Goal: Task Accomplishment & Management: Manage account settings

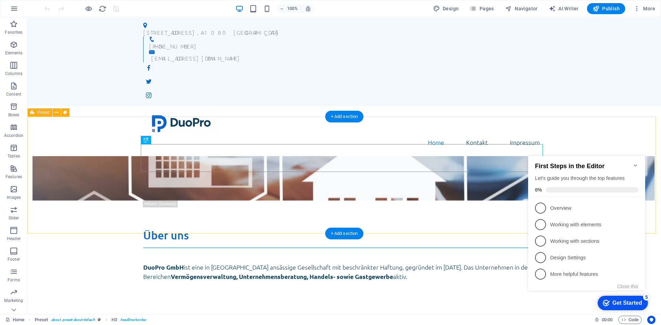
click at [87, 201] on div "Über uns DuoPro GmbH ist eine in Wien ansässige Gesellschaft mit beschränkter H…" at bounding box center [344, 259] width 633 height 117
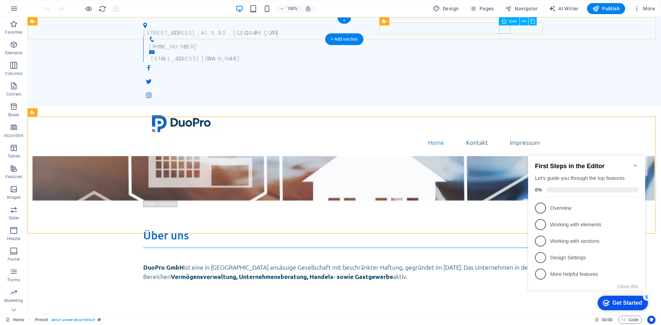
click at [508, 62] on figure at bounding box center [344, 67] width 402 height 11
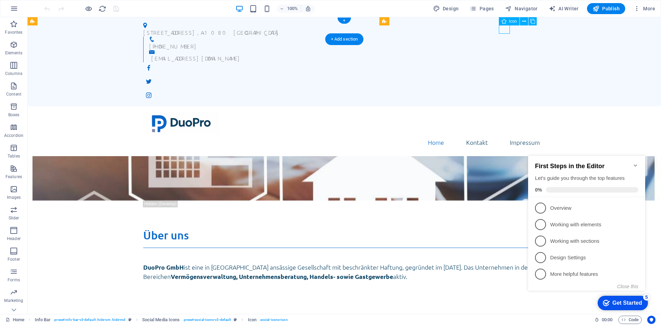
click at [508, 62] on figure at bounding box center [344, 67] width 402 height 11
select select "xMidYMid"
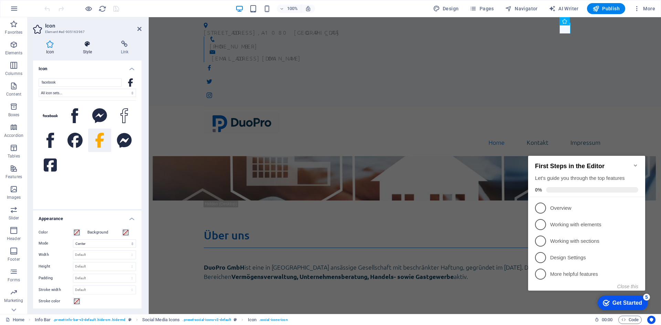
click at [87, 50] on h4 "Style" at bounding box center [89, 48] width 38 height 14
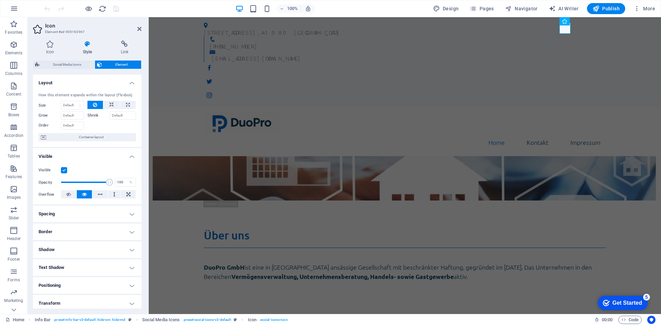
click at [65, 167] on div "Visible" at bounding box center [87, 170] width 97 height 8
click at [64, 171] on label at bounding box center [64, 170] width 6 height 6
click at [0, 0] on input "Visible" at bounding box center [0, 0] width 0 height 0
click at [583, 76] on figure at bounding box center [405, 81] width 402 height 11
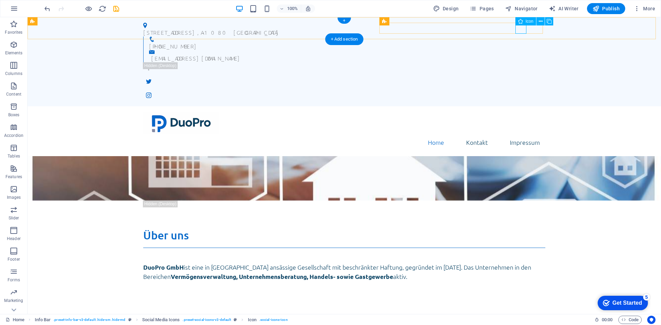
click at [522, 76] on figure at bounding box center [344, 81] width 402 height 11
select select "xMidYMid"
select select "px"
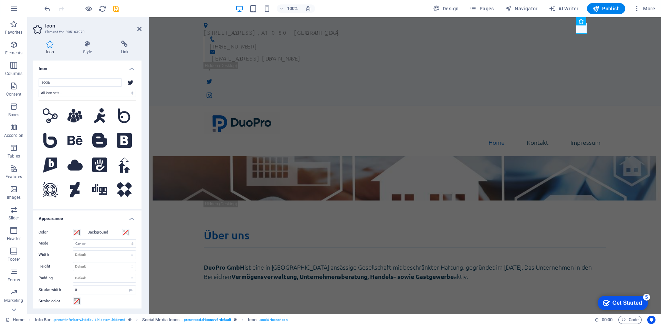
click at [89, 39] on div "Icon Style Link Icon social All icon sets... IcoFont Ionicons FontAwesome Brand…" at bounding box center [87, 174] width 119 height 279
click at [89, 41] on icon at bounding box center [87, 44] width 35 height 7
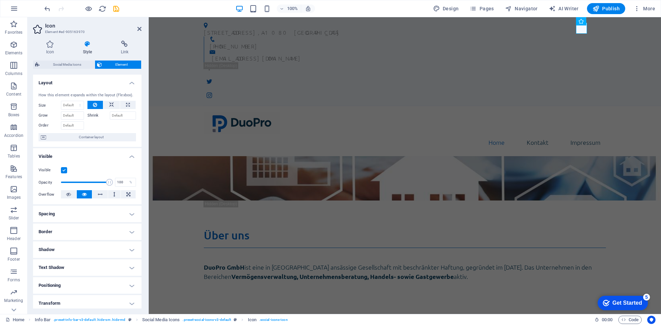
click at [64, 169] on label at bounding box center [64, 170] width 6 height 6
click at [0, 0] on input "Visible" at bounding box center [0, 0] width 0 height 0
click at [596, 90] on figure at bounding box center [405, 95] width 402 height 11
select select "xMidYMid"
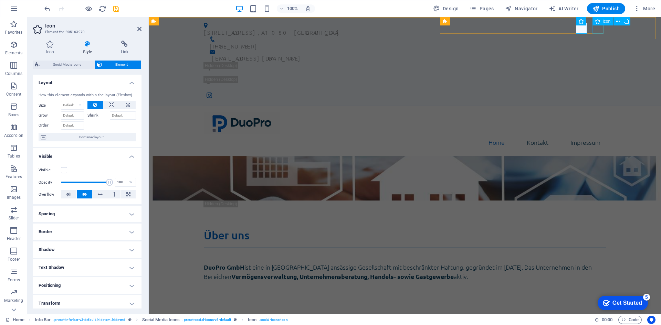
select select "px"
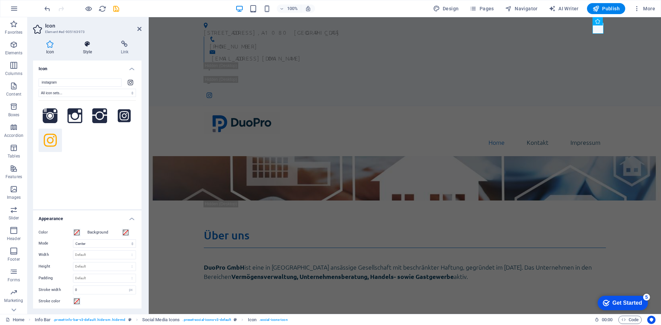
click at [87, 50] on h4 "Style" at bounding box center [89, 48] width 38 height 14
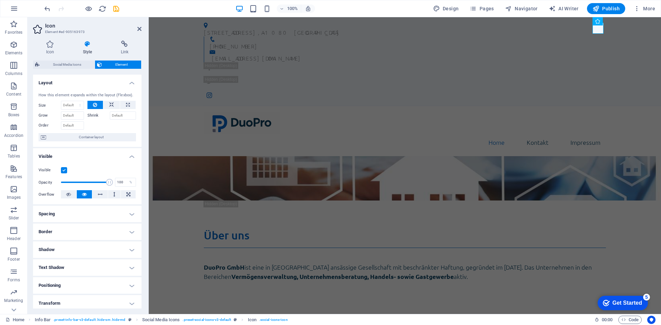
click at [63, 168] on label at bounding box center [64, 170] width 6 height 6
click at [0, 0] on input "Visible" at bounding box center [0, 0] width 0 height 0
drag, startPoint x: 417, startPoint y: 60, endPoint x: 539, endPoint y: 60, distance: 121.8
click at [539, 106] on div "Home Kontakt Impressum" at bounding box center [405, 131] width 512 height 50
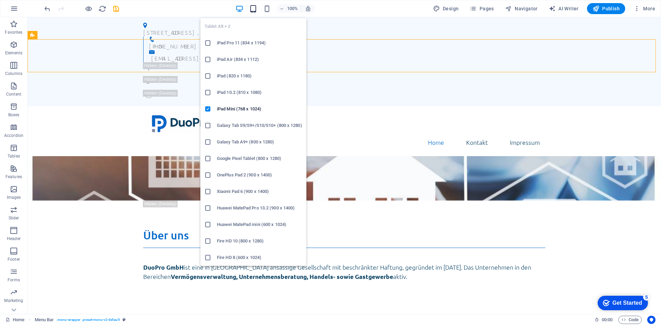
click at [0, 0] on icon "button" at bounding box center [0, 0] width 0 height 0
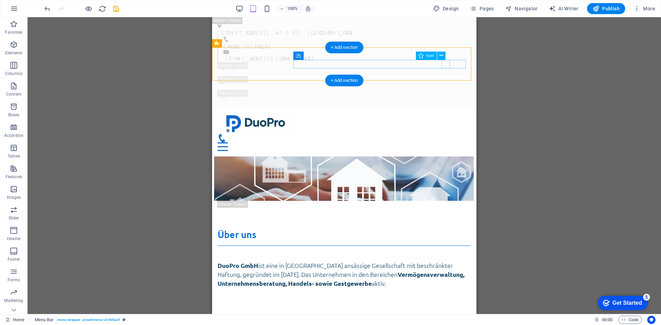
click at [445, 134] on figure at bounding box center [341, 138] width 248 height 9
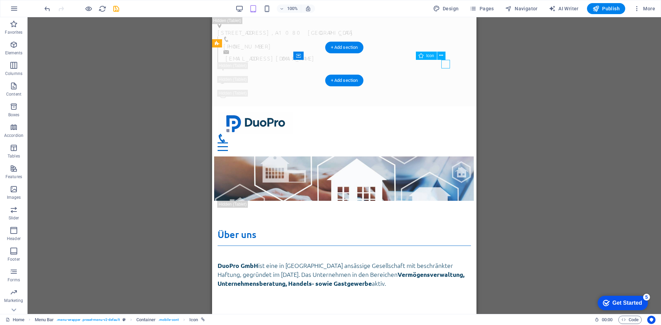
click at [445, 134] on figure at bounding box center [341, 138] width 248 height 9
select select "xMidYMid"
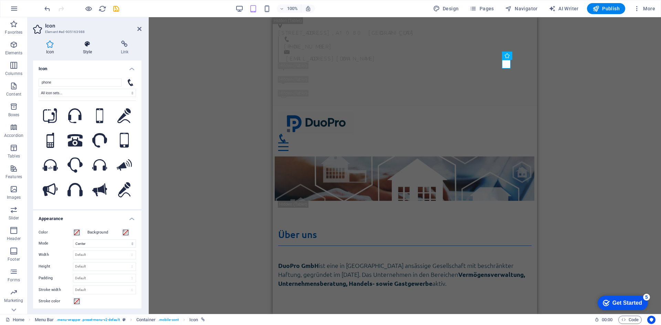
click at [89, 51] on h4 "Style" at bounding box center [89, 48] width 38 height 14
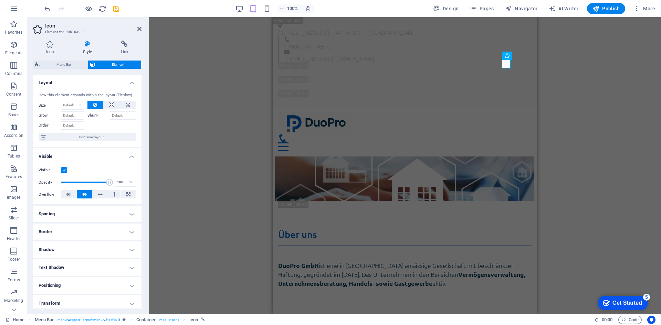
click at [64, 169] on label at bounding box center [64, 170] width 6 height 6
click at [0, 0] on input "Visible" at bounding box center [0, 0] width 0 height 0
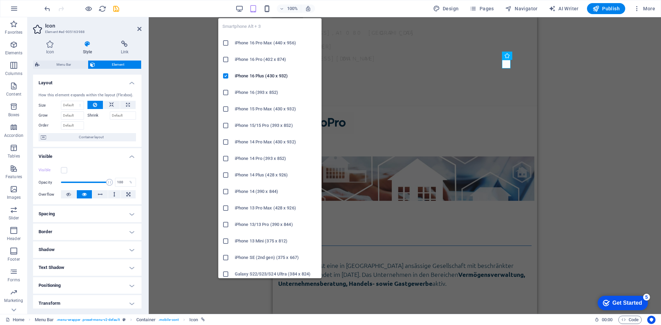
click at [0, 0] on icon "button" at bounding box center [0, 0] width 0 height 0
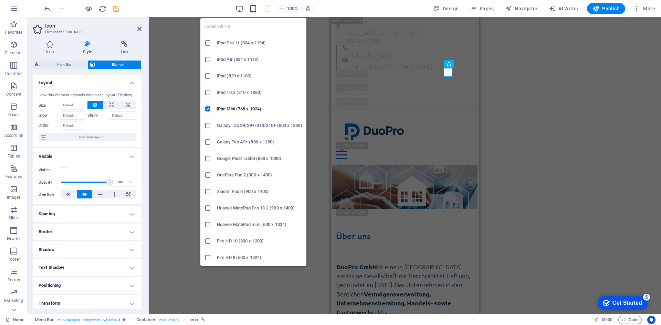
click at [0, 0] on icon "button" at bounding box center [0, 0] width 0 height 0
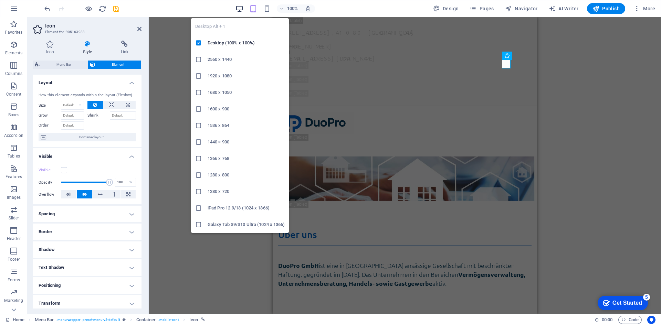
click at [0, 0] on icon "button" at bounding box center [0, 0] width 0 height 0
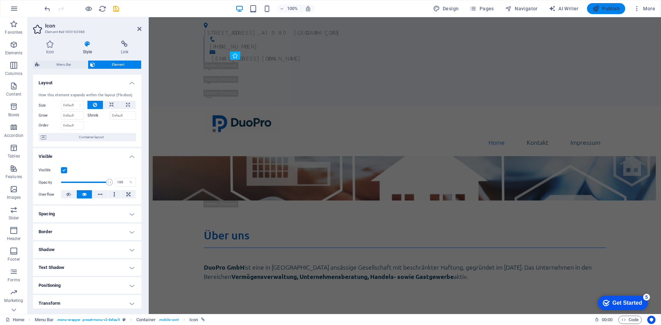
click at [614, 8] on span "Publish" at bounding box center [605, 8] width 27 height 7
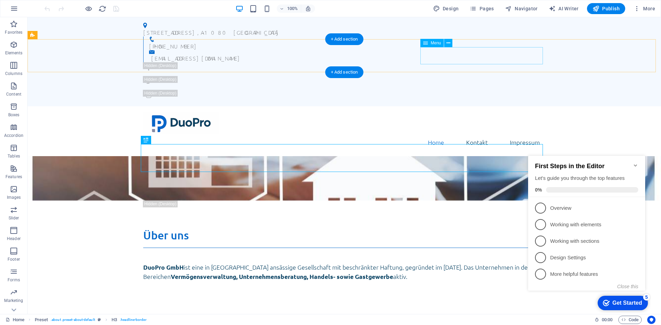
click at [439, 134] on nav "Home Kontakt Impressum" at bounding box center [344, 142] width 402 height 17
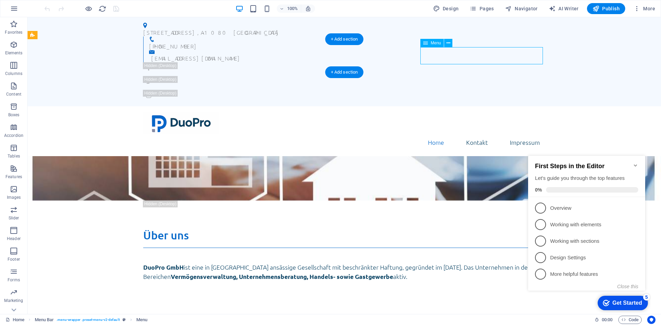
click at [439, 134] on nav "Home Kontakt Impressum" at bounding box center [344, 142] width 402 height 17
select select "1"
select select
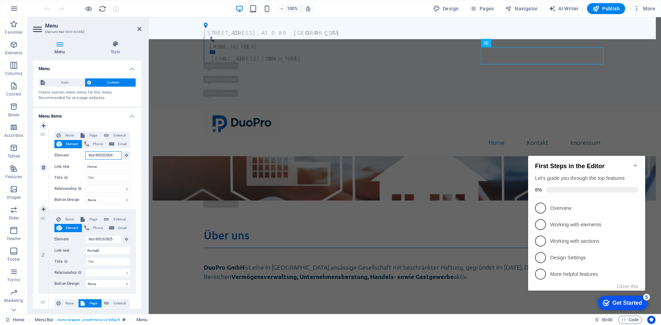
click at [110, 156] on input "#ed-905163934" at bounding box center [103, 155] width 36 height 8
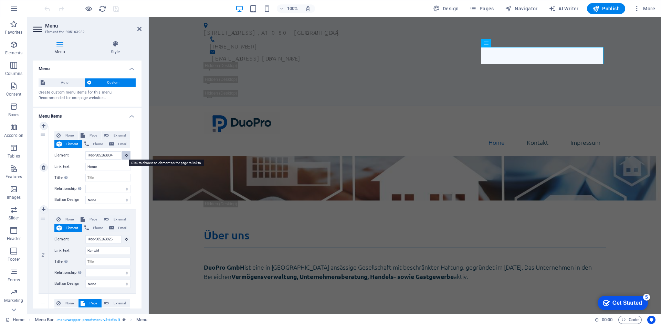
click at [125, 155] on icon at bounding box center [126, 154] width 3 height 3
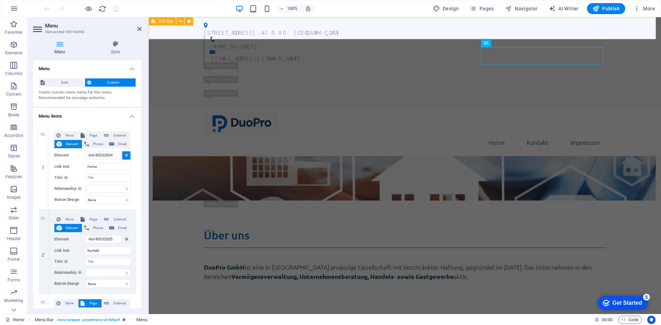
click at [244, 36] on div "Lerchenfelder Straße 32/8 , A-1080 Wien +43 (0) 1 942 5376 office@duopro.at" at bounding box center [405, 61] width 512 height 89
select select
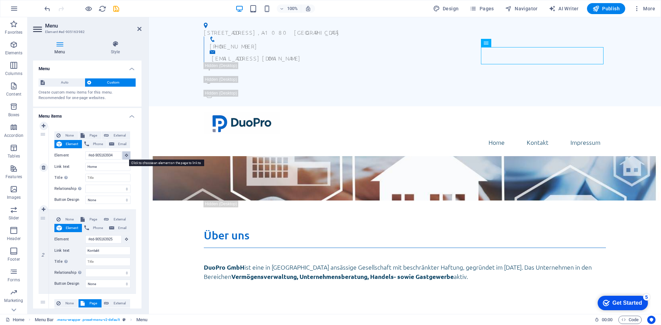
click at [123, 155] on button at bounding box center [126, 155] width 8 height 8
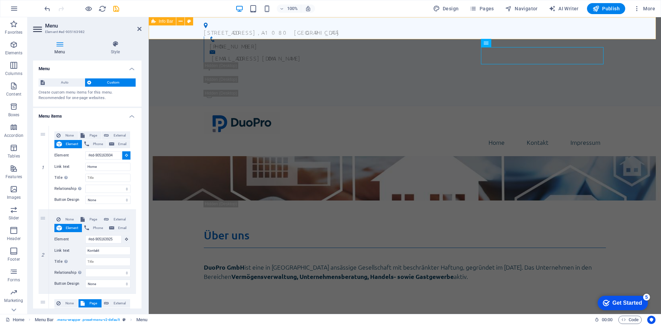
click at [178, 32] on div "Lerchenfelder Straße 32/8 , A-1080 Wien +43 (0) 1 942 5376 office@duopro.at" at bounding box center [405, 61] width 512 height 89
select select
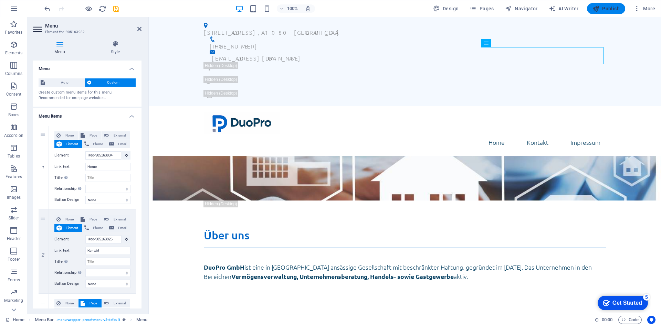
click at [0, 0] on icon "button" at bounding box center [0, 0] width 0 height 0
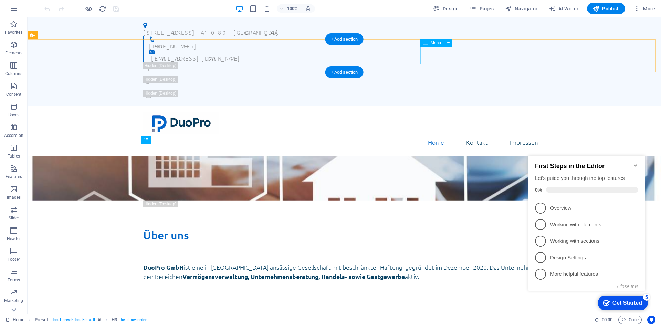
click at [430, 134] on nav "Home Kontakt Impressum" at bounding box center [344, 142] width 402 height 17
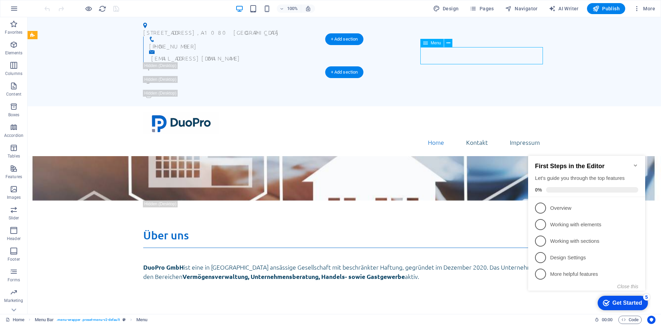
click at [430, 134] on nav "Home Kontakt Impressum" at bounding box center [344, 142] width 402 height 17
select select "1"
select select
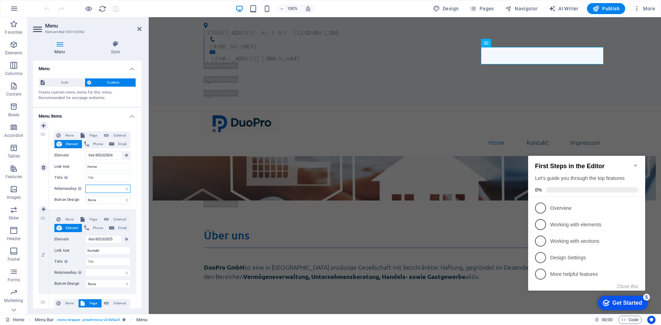
click at [124, 188] on select "alternate author bookmark external help license next nofollow noreferrer noopen…" at bounding box center [107, 189] width 45 height 8
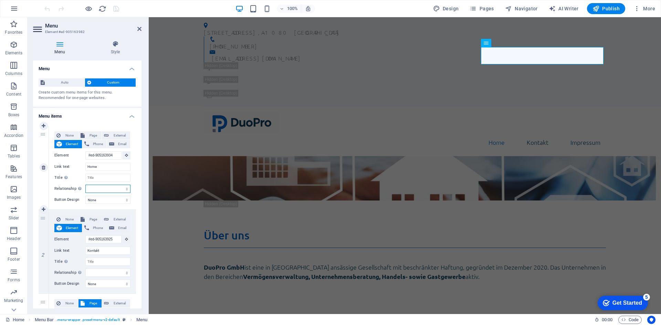
click at [124, 188] on select "alternate author bookmark external help license next nofollow noreferrer noopen…" at bounding box center [107, 189] width 45 height 8
click at [126, 202] on select "None Default Primary Secondary" at bounding box center [107, 200] width 45 height 8
click at [127, 158] on button at bounding box center [126, 155] width 8 height 8
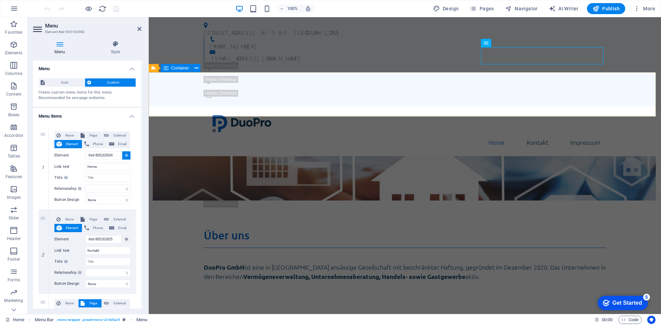
click at [240, 201] on div "DuoPro GmbH" at bounding box center [405, 223] width 512 height 44
type input "#ed-905164000"
select select
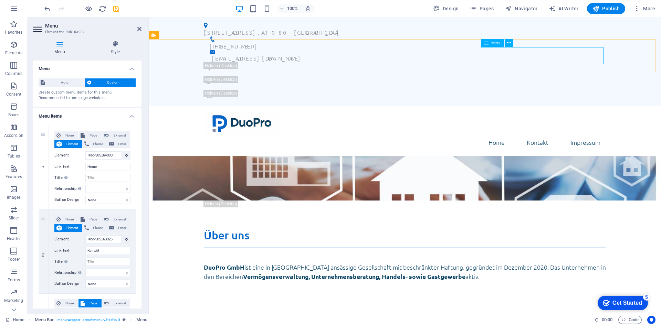
click at [495, 134] on nav "Home Kontakt Impressum" at bounding box center [405, 142] width 402 height 17
click at [528, 134] on nav "Home Kontakt Impressum" at bounding box center [405, 142] width 402 height 17
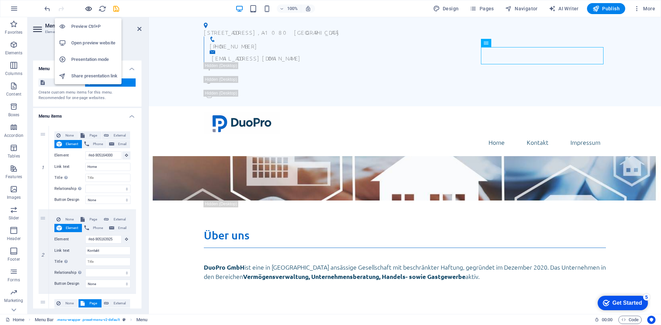
click at [0, 0] on icon "button" at bounding box center [0, 0] width 0 height 0
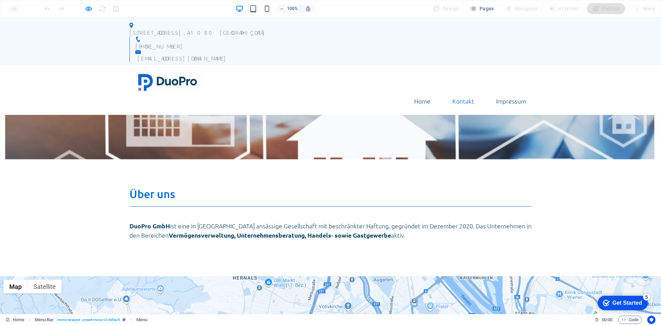
click at [457, 93] on link "Kontakt" at bounding box center [463, 101] width 33 height 17
click at [418, 93] on link "Home" at bounding box center [421, 101] width 27 height 17
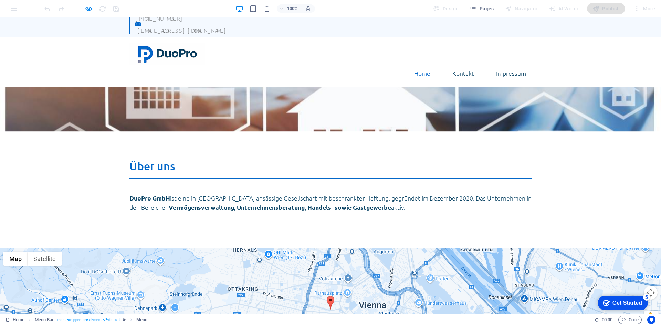
scroll to position [40, 0]
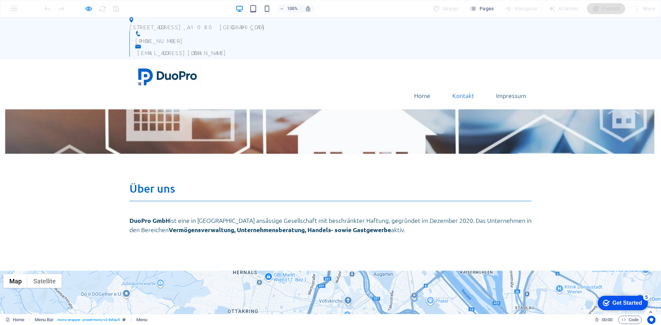
click at [452, 87] on link "Kontakt" at bounding box center [463, 95] width 33 height 17
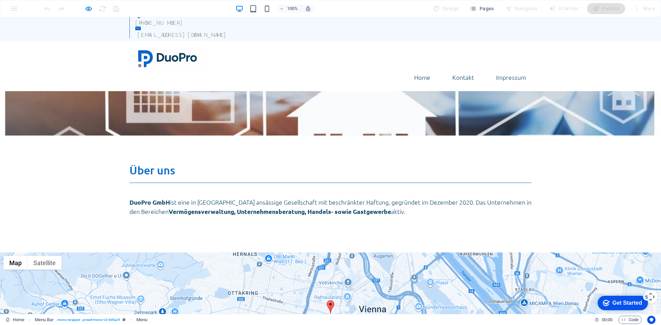
scroll to position [0, 0]
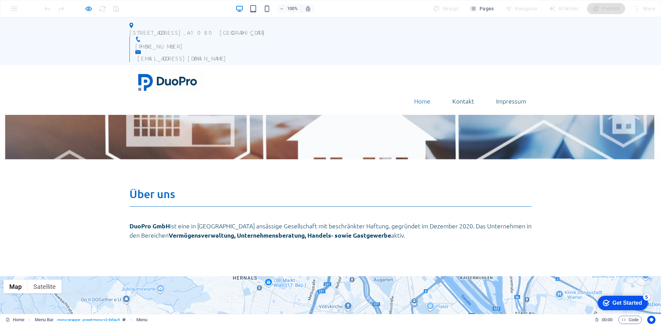
click at [426, 93] on link "Home" at bounding box center [421, 101] width 27 height 17
click at [423, 93] on link "Home" at bounding box center [421, 101] width 27 height 17
click at [454, 93] on link "Kontakt" at bounding box center [463, 101] width 33 height 17
click at [0, 0] on icon "button" at bounding box center [0, 0] width 0 height 0
select select
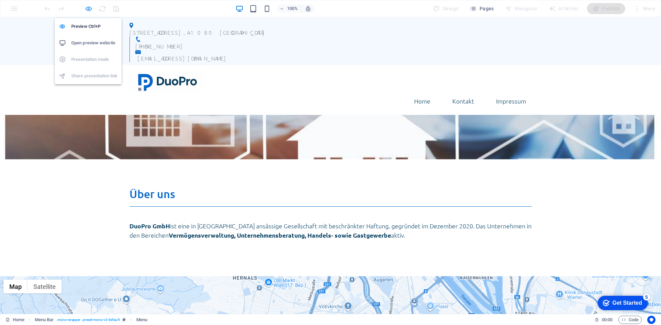
select select
select select "1"
select select
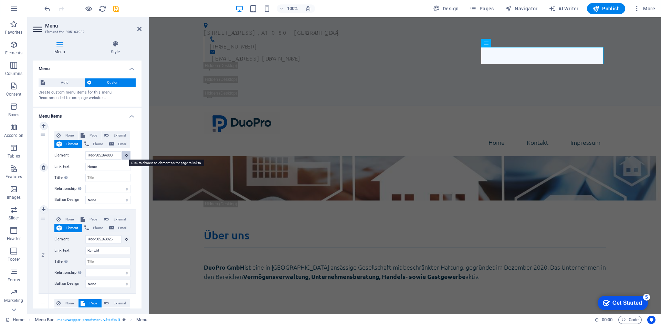
click at [126, 156] on icon at bounding box center [126, 154] width 3 height 3
click at [90, 132] on span "Page" at bounding box center [93, 135] width 13 height 8
select select
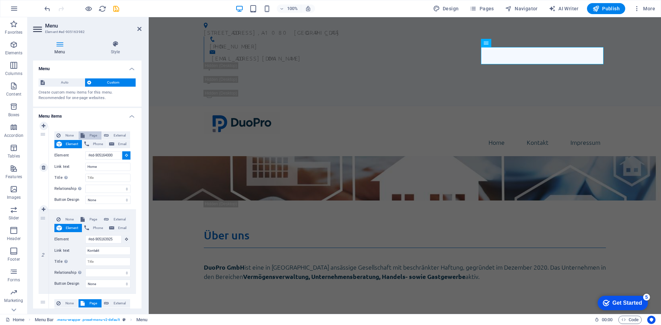
select select
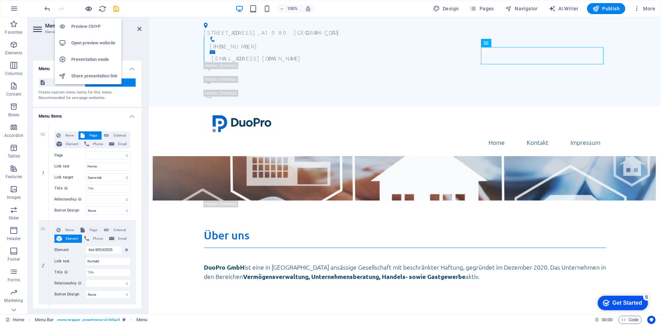
click at [0, 0] on icon "button" at bounding box center [0, 0] width 0 height 0
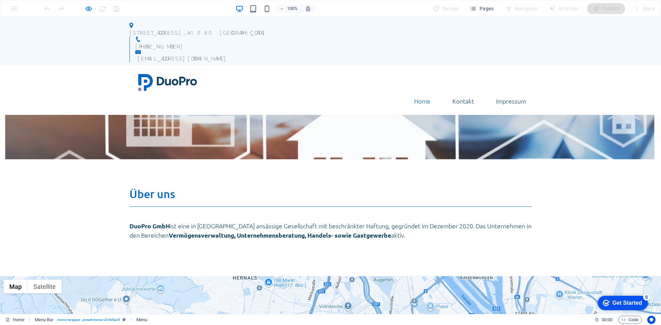
click at [419, 93] on link "Home" at bounding box center [421, 101] width 27 height 17
click at [0, 0] on icon "button" at bounding box center [0, 0] width 0 height 0
select select
select select "1"
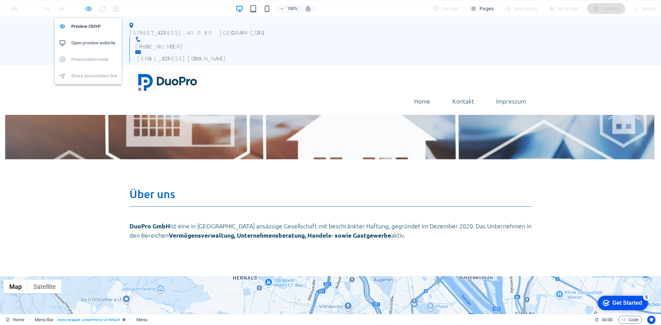
select select
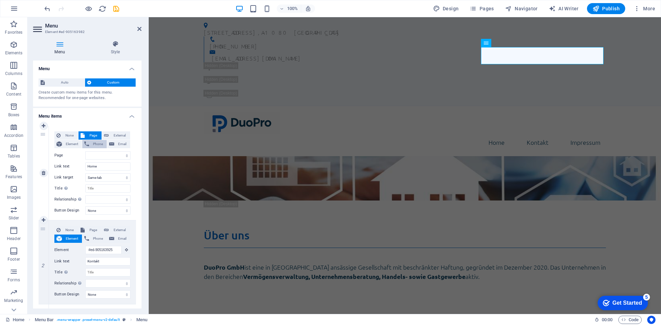
click at [90, 145] on button "Phone" at bounding box center [94, 144] width 24 height 8
select select
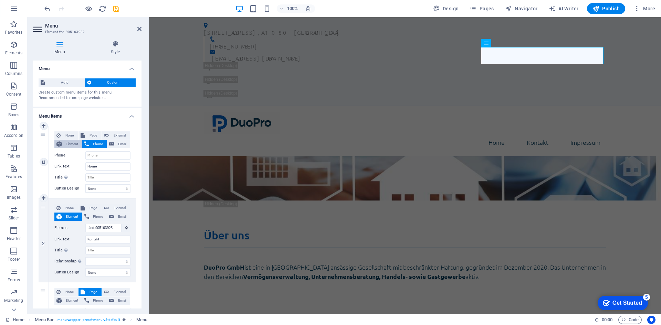
click at [76, 141] on span "Element" at bounding box center [72, 144] width 16 height 8
select select
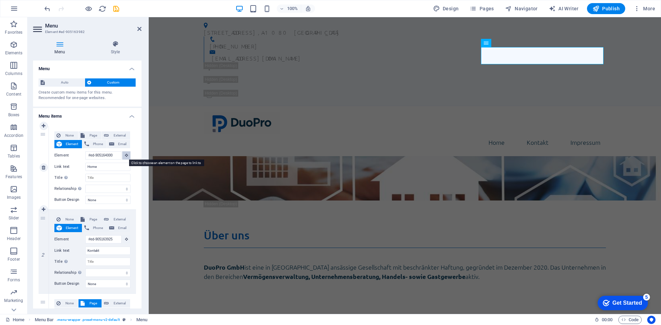
click at [125, 158] on button at bounding box center [126, 155] width 8 height 8
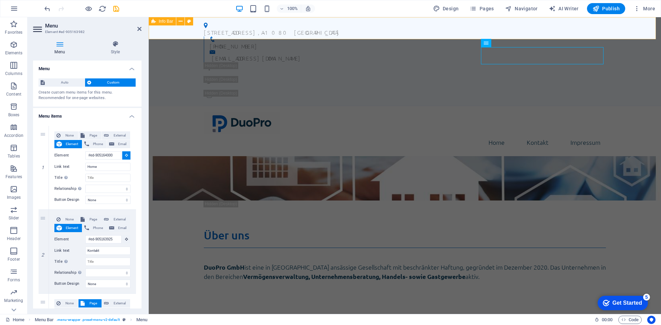
click at [184, 30] on div "Lerchenfelder Straße 32/8 , A-1080 Wien +43 (0) 1 942 5376 office@duopro.at" at bounding box center [405, 61] width 512 height 89
type input "#ed-905163934"
select select
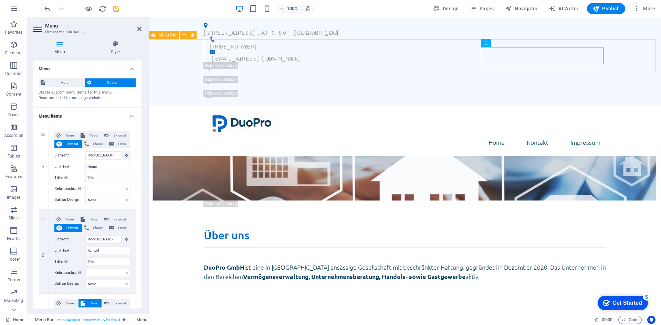
click at [180, 106] on div "Home Kontakt Impressum" at bounding box center [405, 131] width 512 height 50
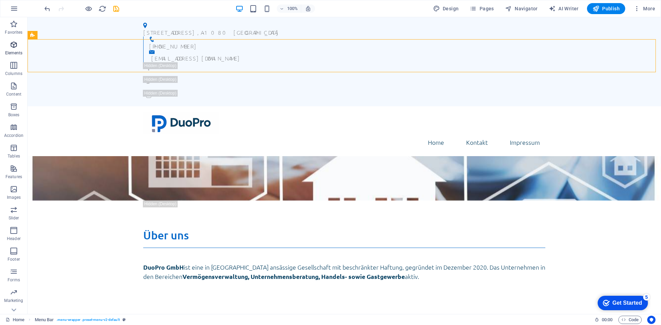
click at [14, 50] on span "Elements" at bounding box center [14, 49] width 28 height 17
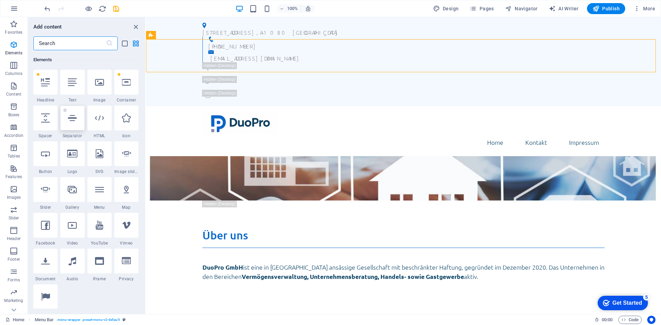
click at [73, 120] on icon at bounding box center [72, 118] width 9 height 9
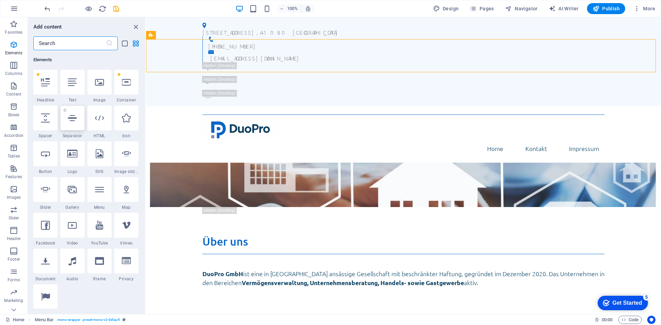
select select "%"
select select "px"
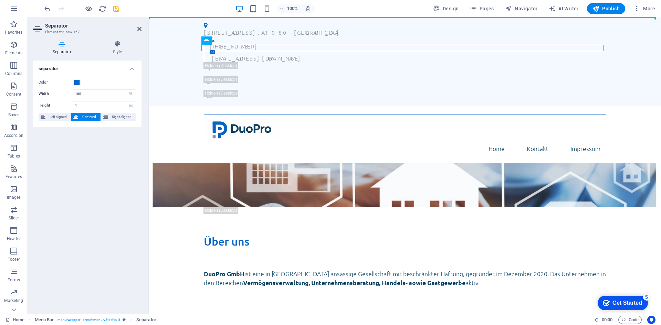
drag, startPoint x: 248, startPoint y: 47, endPoint x: 250, endPoint y: 19, distance: 28.3
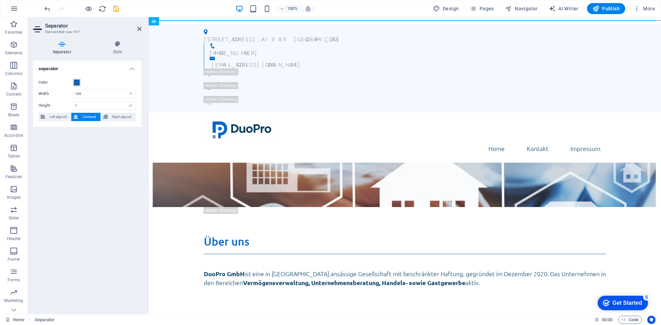
click at [76, 84] on span at bounding box center [77, 83] width 6 height 6
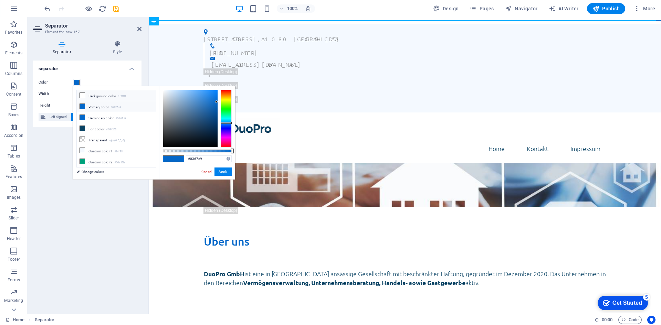
click at [87, 96] on li "Background color #ffffff" at bounding box center [116, 95] width 79 height 11
type input "#ffffff"
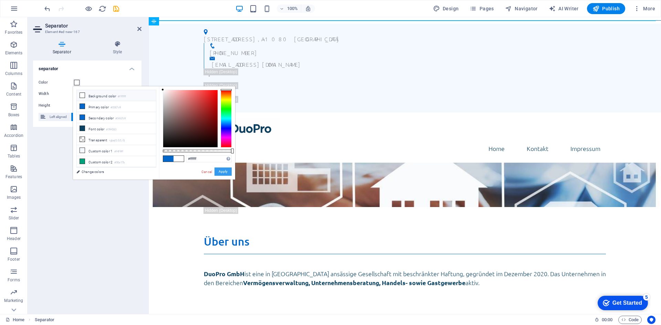
click at [229, 174] on button "Apply" at bounding box center [222, 172] width 17 height 8
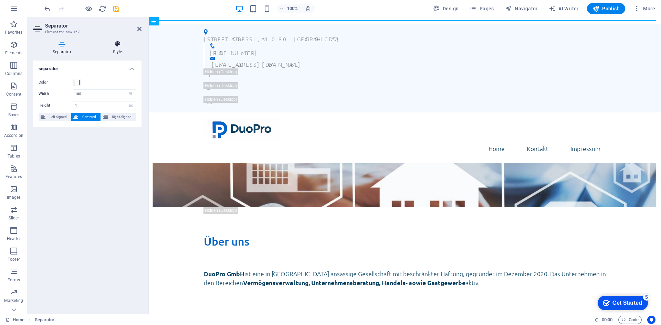
click at [116, 47] on icon at bounding box center [117, 44] width 48 height 7
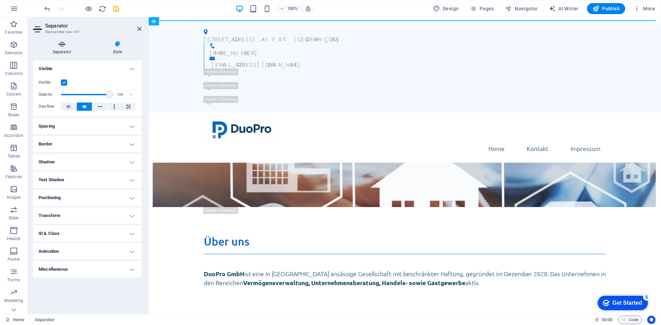
click at [68, 47] on icon at bounding box center [61, 44] width 57 height 7
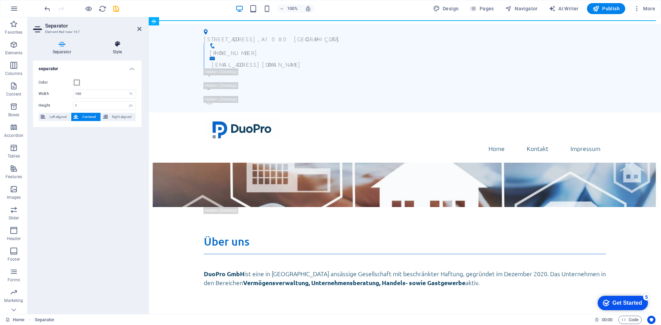
click at [119, 44] on icon at bounding box center [117, 44] width 48 height 7
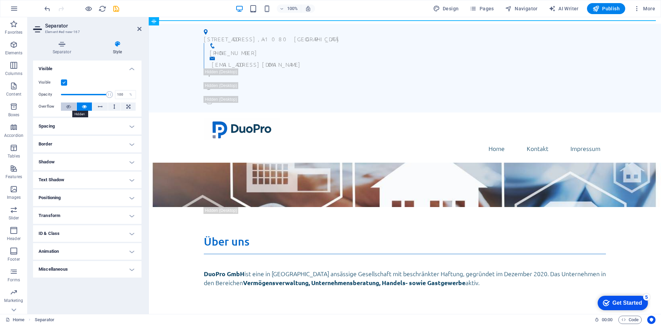
click at [70, 106] on icon at bounding box center [68, 107] width 5 height 8
click at [82, 104] on button at bounding box center [84, 107] width 15 height 8
click at [96, 107] on button at bounding box center [99, 107] width 15 height 8
click at [115, 109] on icon at bounding box center [114, 107] width 2 height 8
click at [100, 108] on icon at bounding box center [100, 107] width 5 height 8
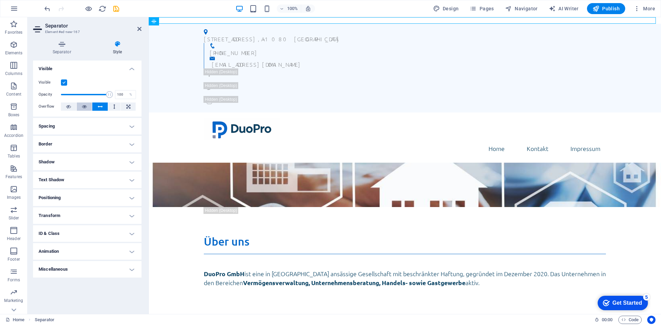
click at [86, 107] on icon at bounding box center [84, 107] width 5 height 8
click at [94, 120] on h4 "Spacing" at bounding box center [87, 126] width 108 height 17
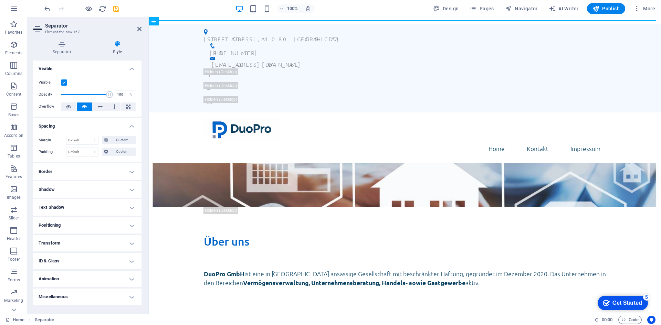
click at [87, 168] on h4 "Border" at bounding box center [87, 171] width 108 height 17
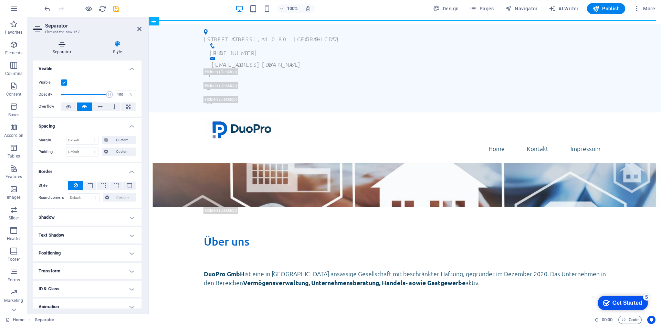
click at [62, 46] on icon at bounding box center [61, 44] width 57 height 7
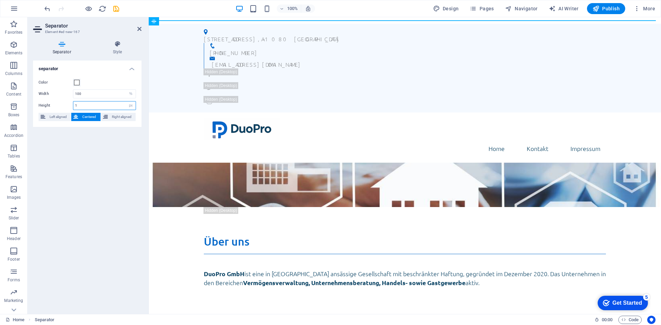
click at [87, 103] on input "1" at bounding box center [104, 106] width 62 height 8
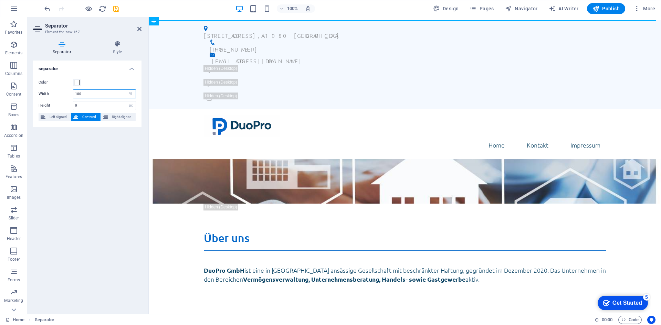
click at [105, 96] on input "100" at bounding box center [104, 94] width 62 height 8
click at [95, 106] on input "0" at bounding box center [104, 106] width 62 height 8
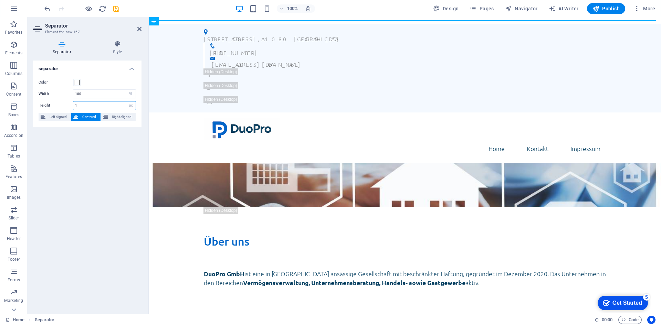
type input "1"
click at [204, 22] on div "Lerchenfelder Straße 32/8 , A-1080 Wien +43 (0) 1 942 5376 office@duopro.at Hom…" at bounding box center [405, 295] width 512 height 550
click at [199, 20] on html "Skip to main content Lerchenfelder Straße 32/8 , A-1080 Wien +43 (0) 1 942 5376…" at bounding box center [405, 293] width 512 height 553
click at [198, 22] on div "Lerchenfelder Straße 32/8 , A-1080 Wien +43 (0) 1 942 5376 office@duopro.at Hom…" at bounding box center [405, 295] width 512 height 550
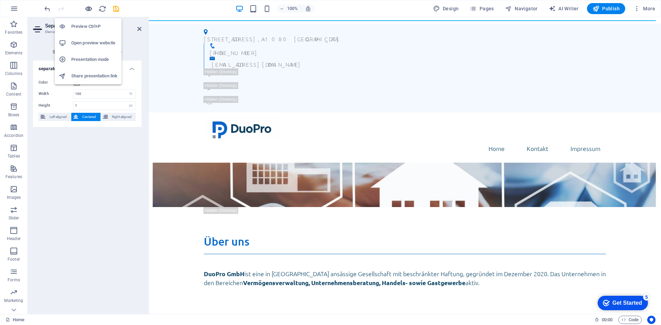
click at [0, 0] on icon "button" at bounding box center [0, 0] width 0 height 0
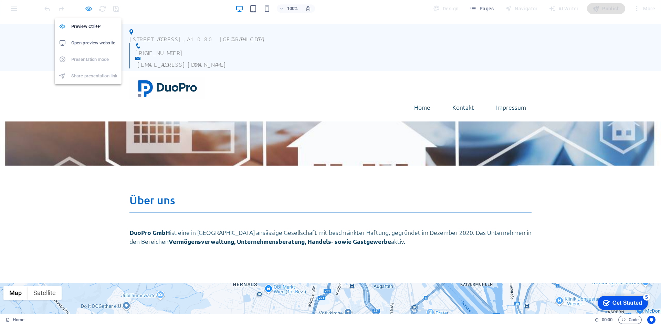
click at [0, 0] on icon "button" at bounding box center [0, 0] width 0 height 0
select select "%"
select select "px"
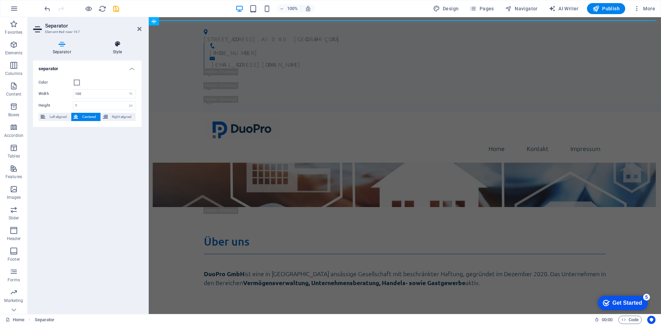
click at [123, 42] on icon at bounding box center [117, 44] width 48 height 7
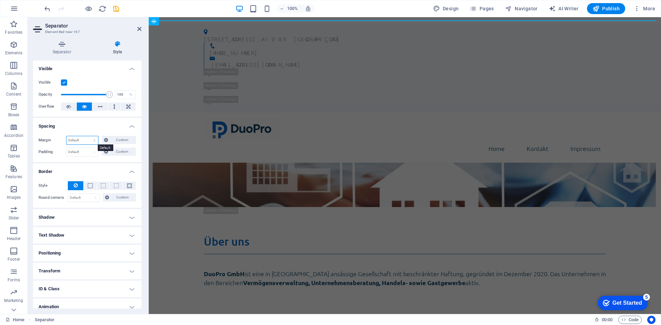
click at [88, 141] on select "Default auto px % rem vw vh Custom" at bounding box center [82, 140] width 32 height 8
click at [109, 138] on button "Custom" at bounding box center [119, 140] width 34 height 8
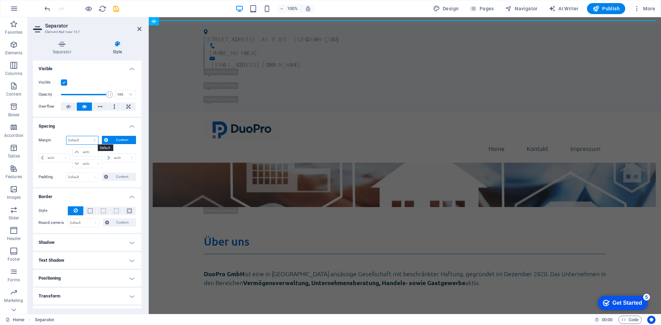
click at [91, 140] on select "Default auto px % rem vw vh Custom" at bounding box center [82, 140] width 32 height 8
click at [66, 136] on select "Default auto px % rem vw vh Custom" at bounding box center [82, 140] width 32 height 8
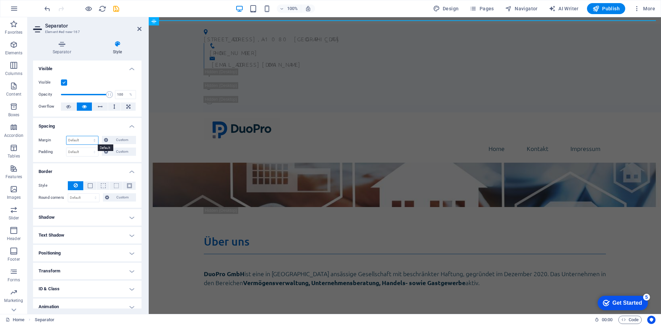
click at [77, 142] on select "Default auto px % rem vw vh Custom" at bounding box center [82, 140] width 32 height 8
select select "px"
click at [88, 136] on select "Default auto px % rem vw vh Custom" at bounding box center [82, 140] width 32 height 8
type input "0"
click at [95, 150] on select "Default px rem % vh vw Custom" at bounding box center [82, 152] width 32 height 8
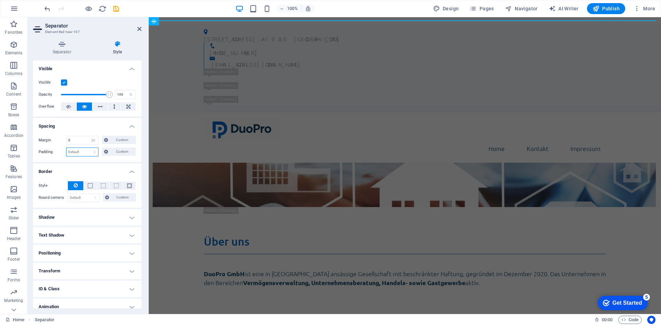
select select "px"
click at [88, 148] on select "Default px rem % vh vw Custom" at bounding box center [82, 152] width 32 height 8
type input "0"
click at [87, 131] on div "Margin 0 Default auto px % rem vw vh Custom Custom 0 auto px % rem vw vh 0 auto…" at bounding box center [87, 146] width 108 height 32
click at [175, 113] on div "Home Kontakt Impressum" at bounding box center [405, 138] width 512 height 50
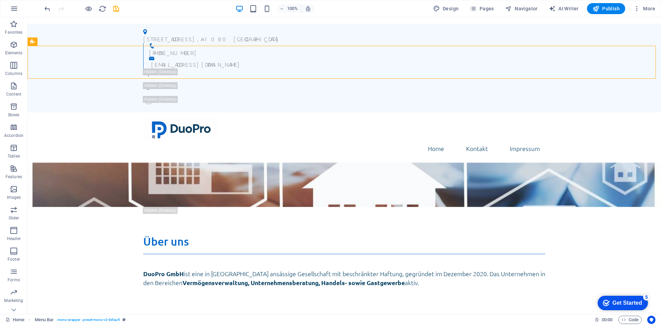
click at [202, 21] on div "Lerchenfelder Straße 32/8 , A-1080 Wien +43 (0) 1 942 5376 office@duopro.at Hom…" at bounding box center [344, 295] width 633 height 550
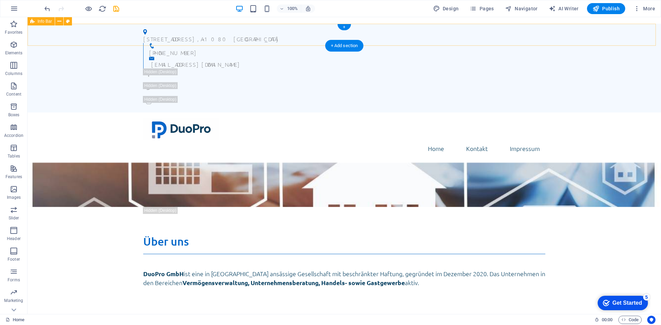
click at [130, 32] on div "Lerchenfelder Straße 32/8 , A-1080 Wien +43 (0) 1 942 5376 office@duopro.at" at bounding box center [344, 68] width 633 height 89
click at [89, 22] on div "Lerchenfelder Straße 32/8 , A-1080 Wien +43 (0) 1 942 5376 office@duopro.at Hom…" at bounding box center [344, 295] width 633 height 550
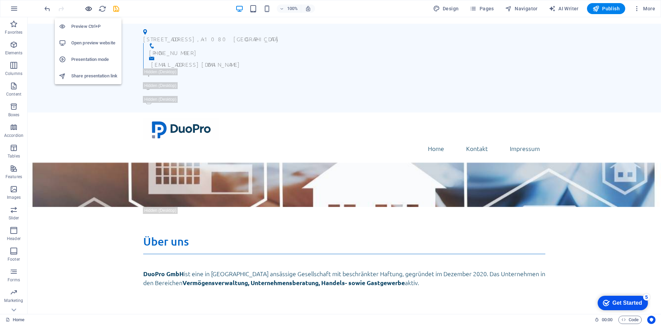
click at [0, 0] on icon "button" at bounding box center [0, 0] width 0 height 0
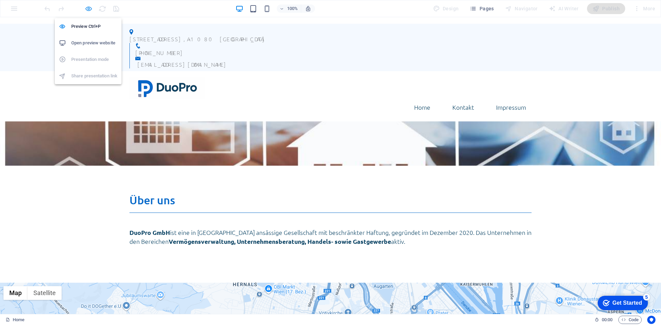
click at [0, 0] on icon "button" at bounding box center [0, 0] width 0 height 0
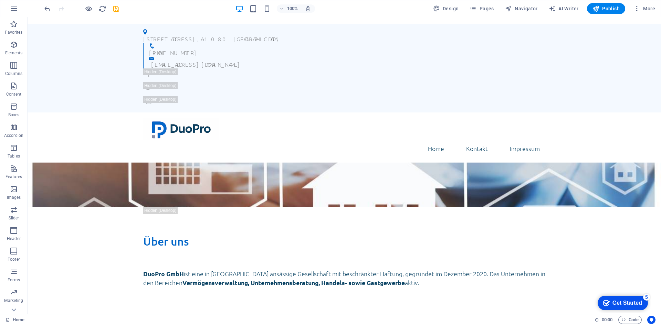
click at [199, 21] on div "Lerchenfelder Straße 32/8 , A-1080 Wien +43 (0) 1 942 5376 office@duopro.at Hom…" at bounding box center [344, 295] width 633 height 550
click at [202, 18] on html "Skip to main content Lerchenfelder Straße 32/8 , A-1080 Wien +43 (0) 1 942 5376…" at bounding box center [344, 293] width 633 height 553
click at [201, 20] on div at bounding box center [344, 20] width 633 height 0
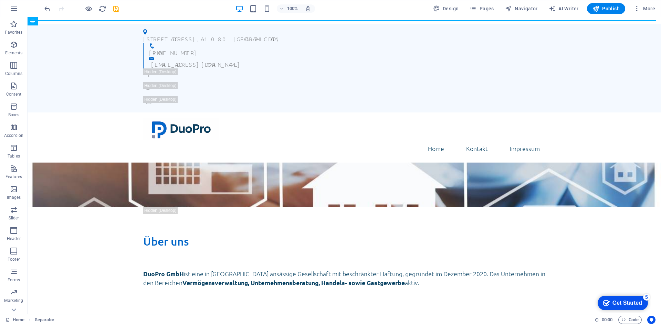
click at [342, 23] on div "Lerchenfelder Straße 32/8 , A-1080 Wien +43 (0) 1 942 5376 office@duopro.at Hom…" at bounding box center [344, 295] width 633 height 550
click at [343, 21] on div "+" at bounding box center [343, 24] width 13 height 6
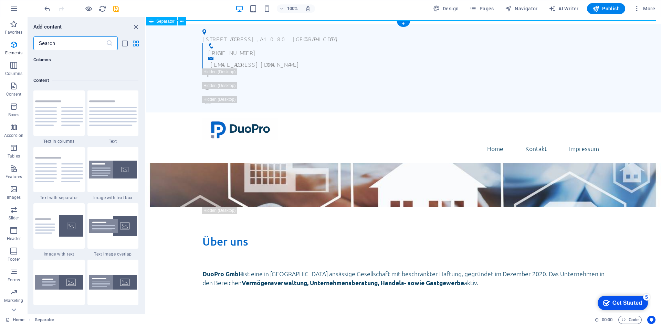
scroll to position [1204, 0]
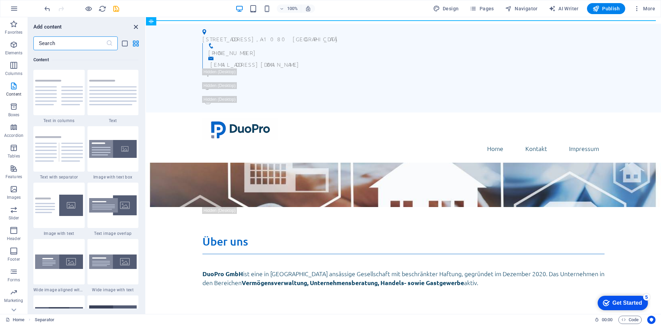
click at [135, 27] on icon "close panel" at bounding box center [136, 27] width 8 height 8
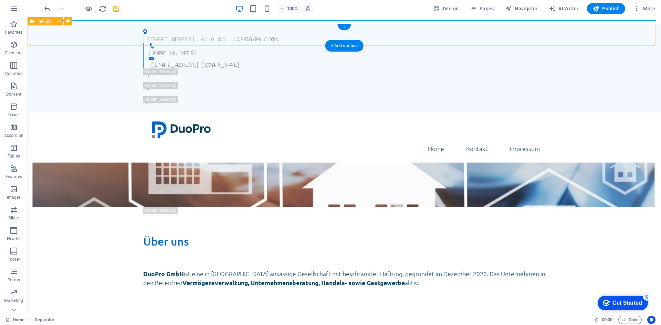
click at [109, 35] on div "Lerchenfelder Straße 32/8 , A-1080 Wien +43 (0) 1 942 5376 office@duopro.at" at bounding box center [344, 68] width 633 height 89
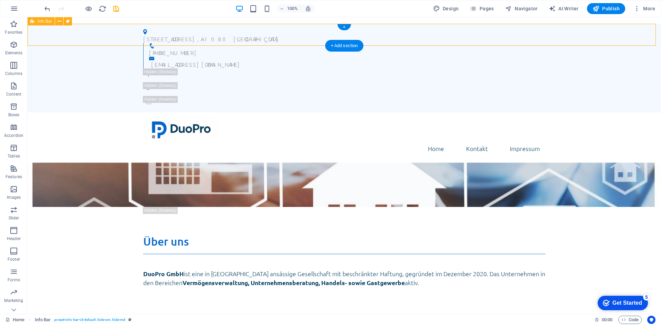
click at [44, 38] on div "Lerchenfelder Straße 32/8 , A-1080 Wien +43 (0) 1 942 5376 office@duopro.at" at bounding box center [344, 68] width 633 height 89
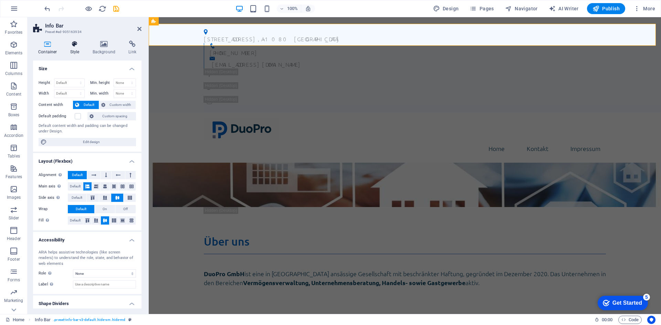
click at [73, 49] on h4 "Style" at bounding box center [76, 48] width 22 height 14
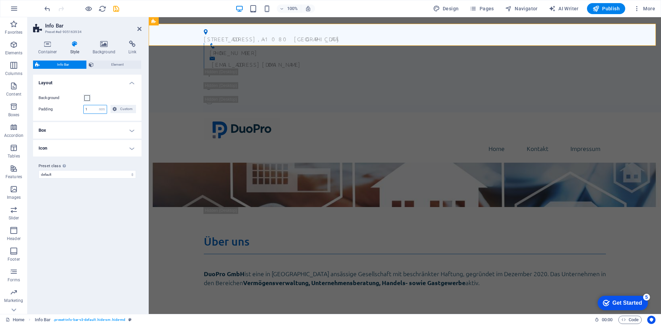
click at [92, 111] on input "1" at bounding box center [95, 109] width 23 height 8
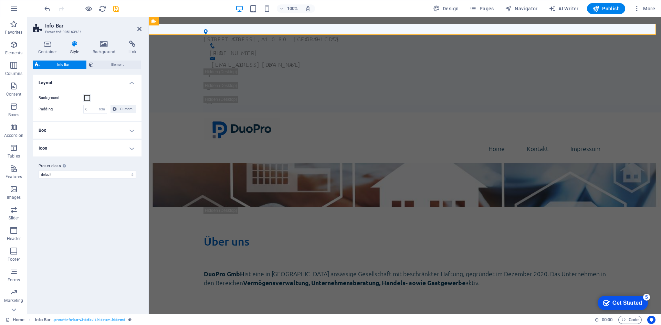
click at [93, 214] on div "Variants Default Layout Background Padding 0 px rem % vh vw Custom Custom 0 px …" at bounding box center [87, 192] width 108 height 234
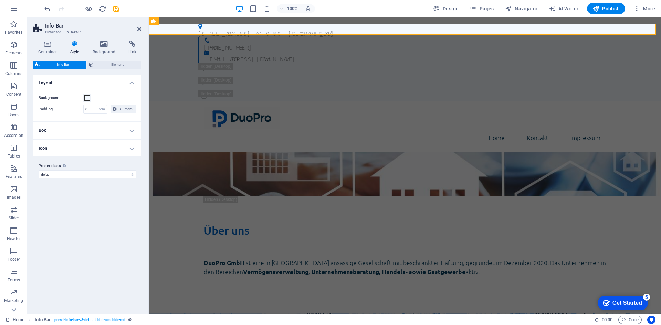
type input "1"
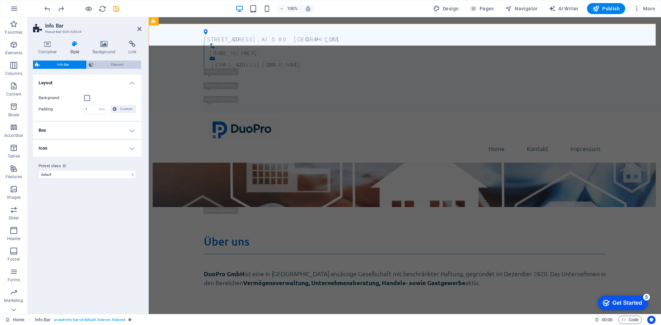
click at [96, 66] on span "Element" at bounding box center [117, 65] width 43 height 8
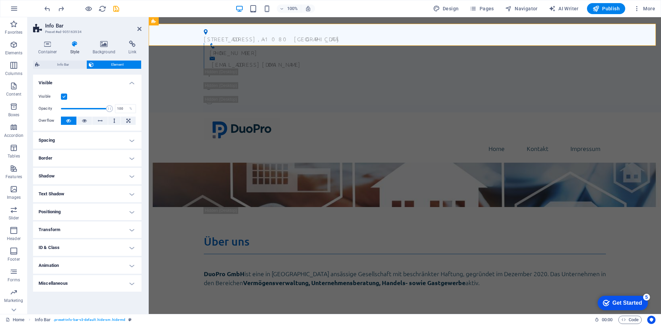
click at [96, 140] on h4 "Spacing" at bounding box center [87, 140] width 108 height 17
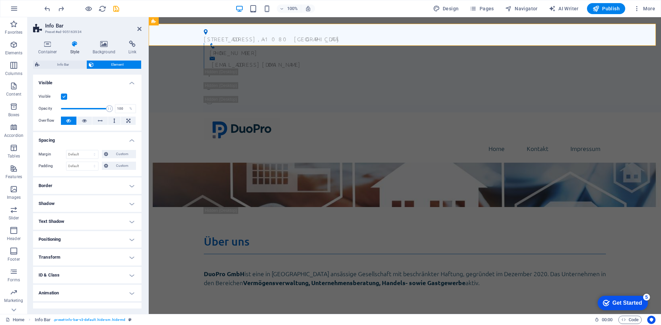
click at [96, 140] on h4 "Spacing" at bounding box center [87, 138] width 108 height 12
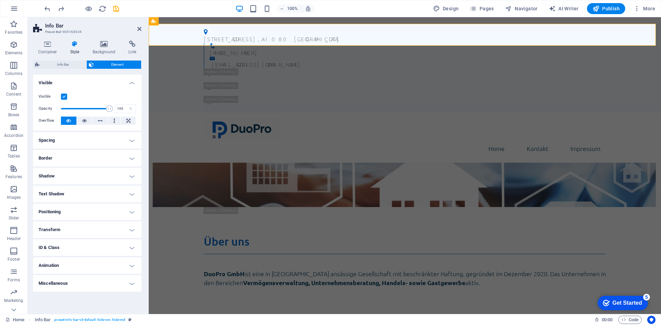
click at [97, 155] on h4 "Border" at bounding box center [87, 158] width 108 height 17
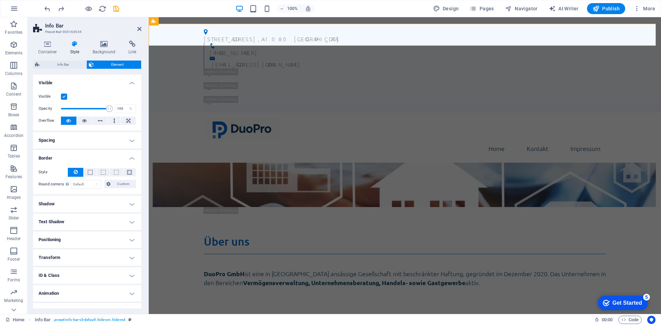
click at [97, 155] on h4 "Border" at bounding box center [87, 156] width 108 height 12
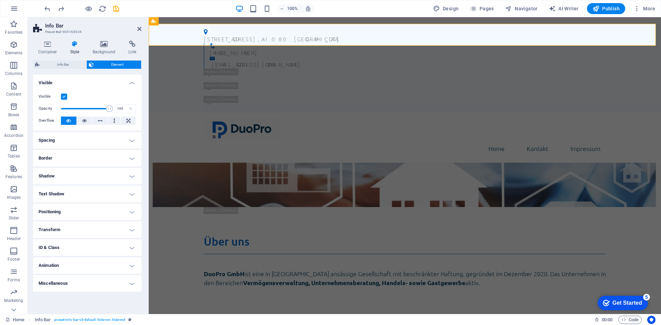
click at [199, 21] on div "Lerchenfelder Straße 32/8 , A-1080 Wien +43 (0) 1 942 5376 office@duopro.at Hom…" at bounding box center [405, 295] width 512 height 550
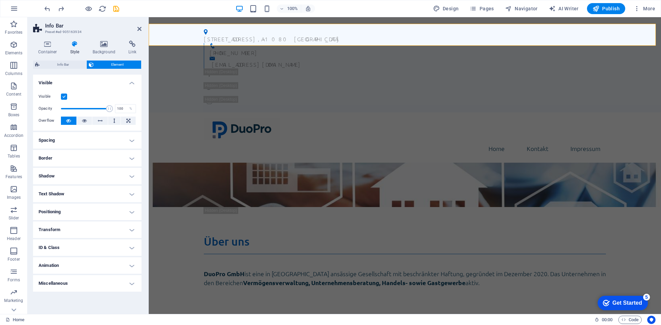
click at [209, 19] on html "Skip to main content Lerchenfelder Straße 32/8 , A-1080 Wien +43 (0) 1 942 5376…" at bounding box center [405, 293] width 512 height 553
click at [208, 20] on div at bounding box center [405, 20] width 512 height 0
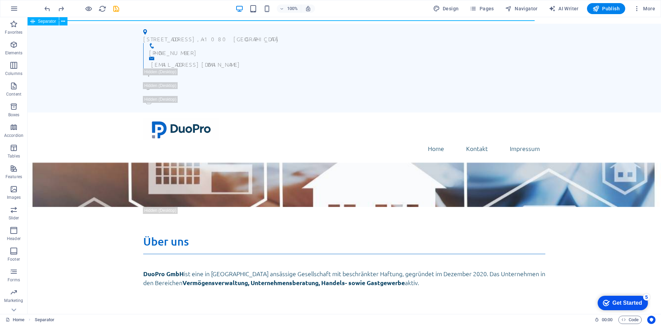
click at [208, 20] on div at bounding box center [344, 20] width 633 height 0
click at [207, 18] on html "Skip to main content Lerchenfelder Straße 32/8 , A-1080 Wien +43 (0) 1 942 5376…" at bounding box center [344, 293] width 633 height 553
click at [203, 23] on div "Lerchenfelder Straße 32/8 , A-1080 Wien +43 (0) 1 942 5376 office@duopro.at Hom…" at bounding box center [344, 295] width 633 height 550
click at [43, 22] on span "Separator" at bounding box center [47, 21] width 18 height 4
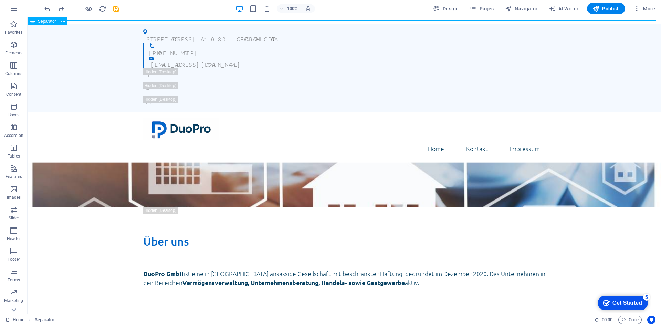
select select "px"
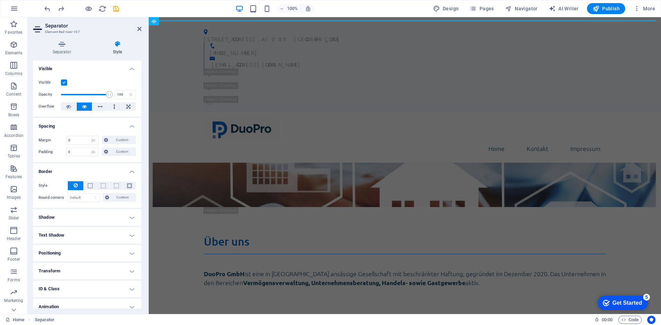
click at [65, 81] on label at bounding box center [64, 82] width 6 height 6
click at [0, 0] on input "Visible" at bounding box center [0, 0] width 0 height 0
click at [65, 81] on label at bounding box center [64, 82] width 6 height 6
click at [0, 0] on input "Visible" at bounding box center [0, 0] width 0 height 0
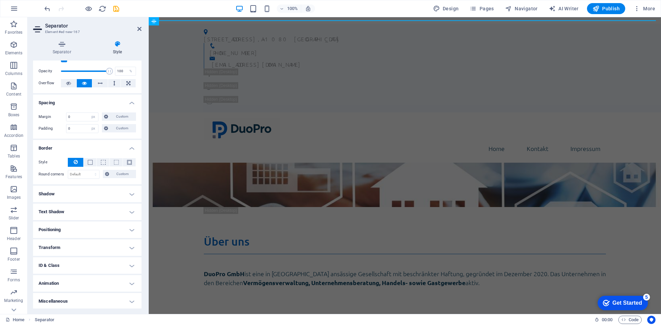
scroll to position [24, 0]
click at [90, 222] on h4 "Positioning" at bounding box center [87, 229] width 108 height 17
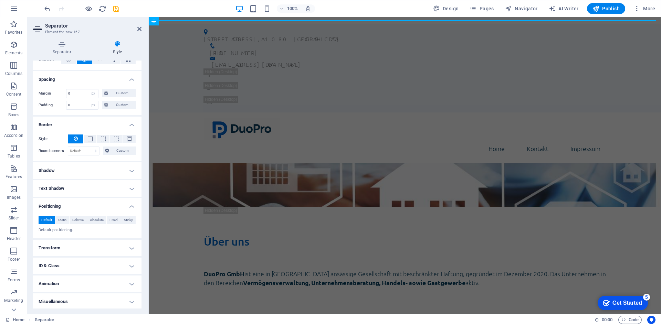
scroll to position [48, 0]
click at [86, 244] on h4 "Transform" at bounding box center [87, 246] width 108 height 17
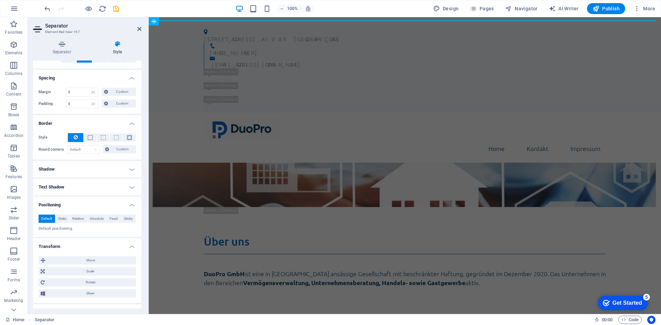
click at [86, 244] on h4 "Transform" at bounding box center [87, 244] width 108 height 12
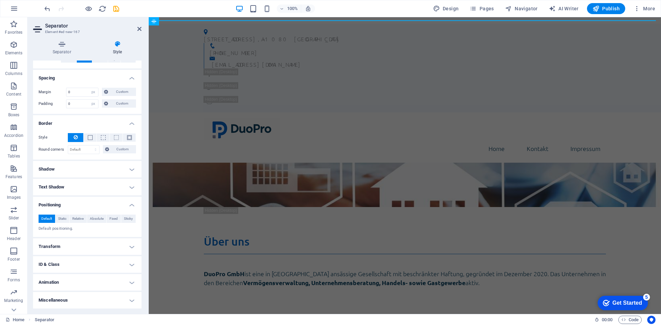
click at [84, 258] on h4 "ID & Class" at bounding box center [87, 264] width 108 height 17
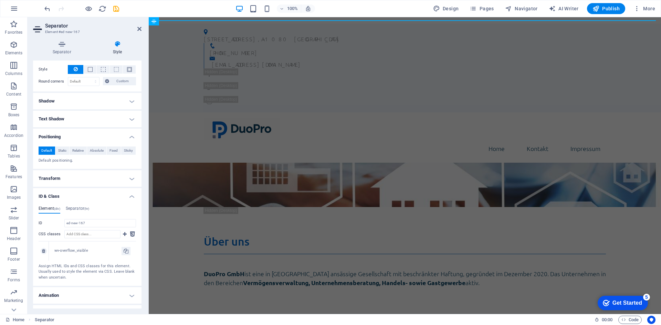
scroll to position [129, 0]
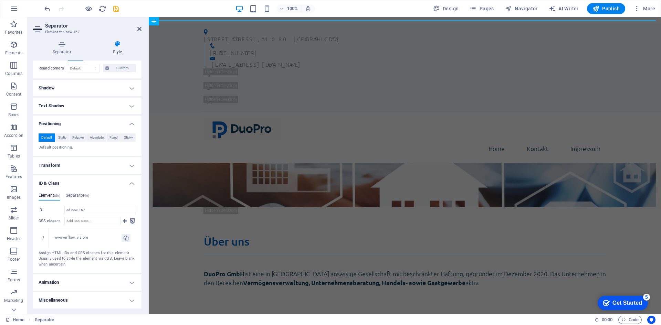
click at [82, 276] on h4 "Animation" at bounding box center [87, 282] width 108 height 17
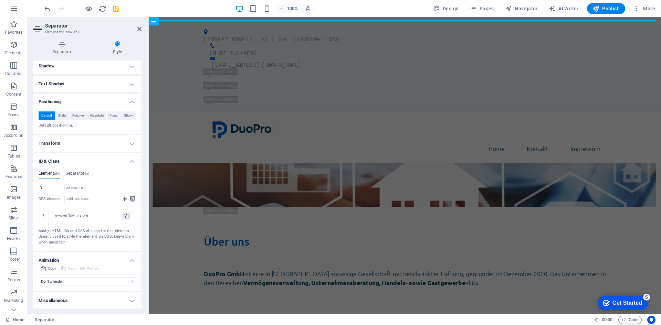
scroll to position [152, 0]
click at [87, 298] on h4 "Miscellaneous" at bounding box center [87, 300] width 108 height 17
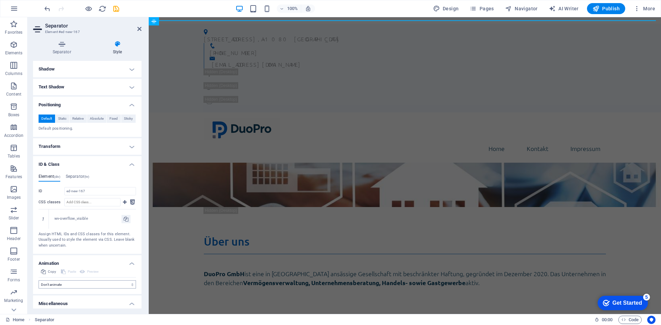
scroll to position [0, 0]
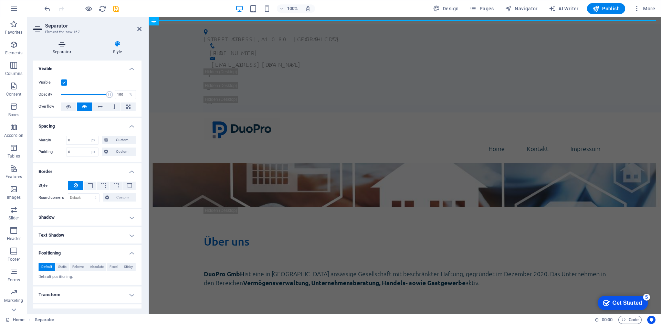
click at [56, 49] on h4 "Separator" at bounding box center [63, 48] width 60 height 14
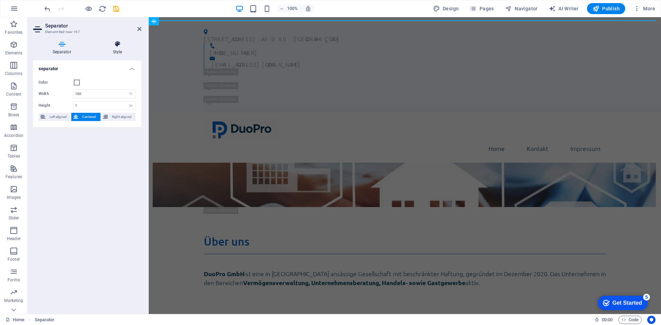
click at [115, 50] on h4 "Style" at bounding box center [117, 48] width 48 height 14
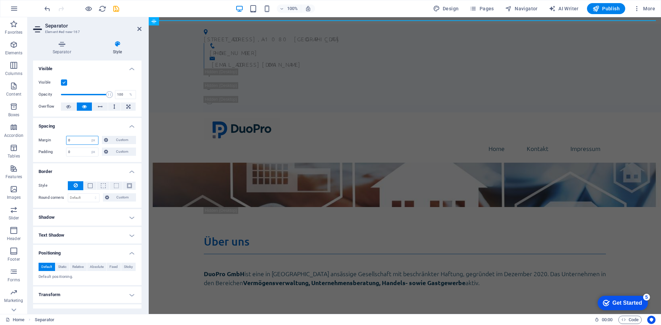
click at [78, 140] on input "0" at bounding box center [82, 140] width 32 height 8
click at [89, 188] on span at bounding box center [90, 185] width 5 height 5
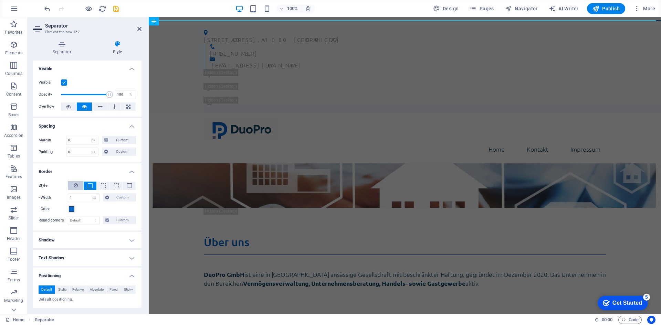
click at [78, 184] on button at bounding box center [75, 185] width 15 height 9
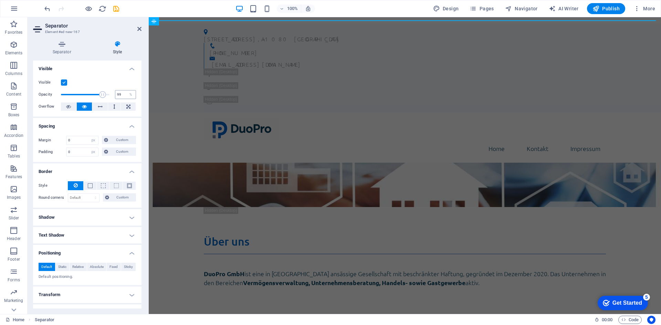
type input "100"
drag, startPoint x: 106, startPoint y: 94, endPoint x: 117, endPoint y: 97, distance: 10.7
click at [117, 97] on div "Opacity 100 %" at bounding box center [87, 94] width 97 height 10
click at [73, 152] on input "0" at bounding box center [82, 152] width 32 height 8
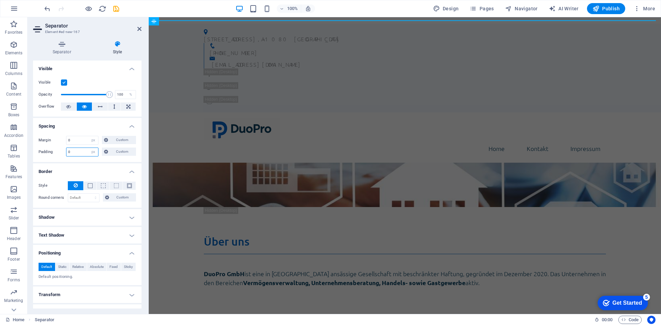
click at [73, 152] on input "0" at bounding box center [82, 152] width 32 height 8
click at [258, 20] on html "Skip to main content Lerchenfelder Straße 32/8 , A-1080 Wien +43 (0) 1 942 5376…" at bounding box center [405, 293] width 512 height 553
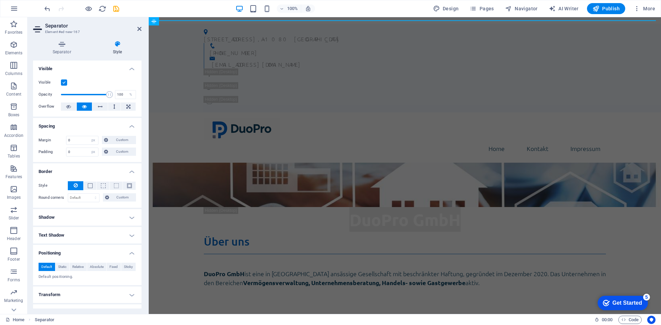
click at [258, 20] on html "Skip to main content Lerchenfelder Straße 32/8 , A-1080 Wien +43 (0) 1 942 5376…" at bounding box center [405, 293] width 512 height 553
click at [185, 23] on icon at bounding box center [184, 21] width 4 height 7
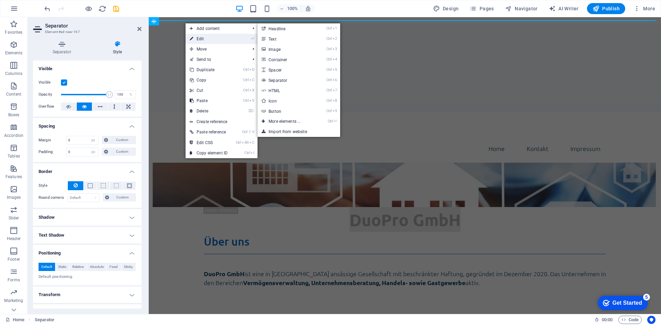
click at [199, 37] on link "⏎ Edit" at bounding box center [208, 39] width 46 height 10
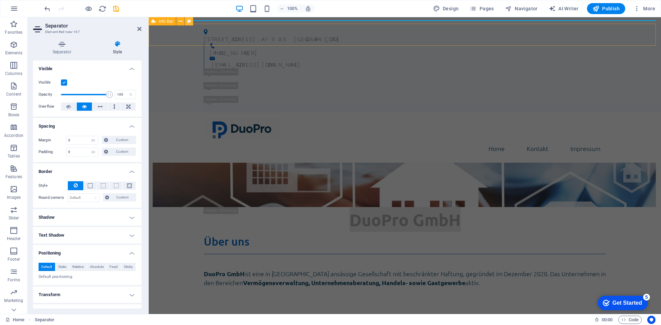
click at [0, 0] on button at bounding box center [0, 0] width 0 height 0
select select "rem"
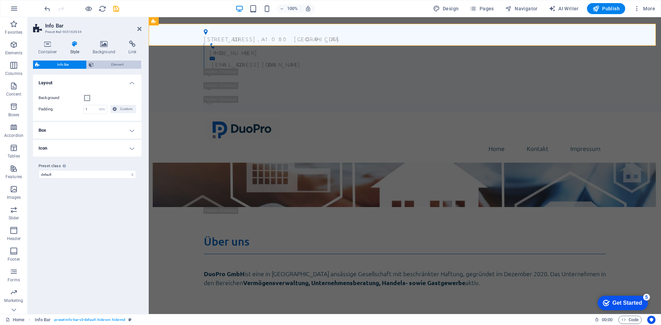
click at [110, 66] on span "Element" at bounding box center [117, 65] width 43 height 8
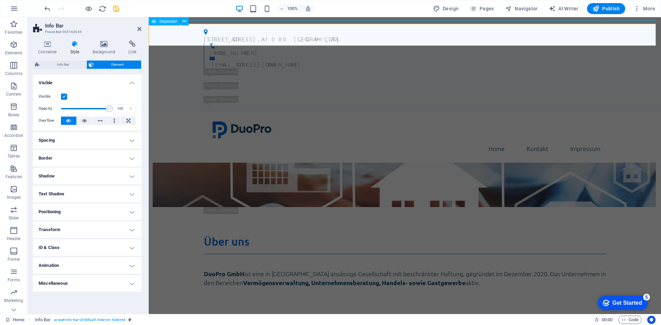
click at [198, 20] on div at bounding box center [405, 20] width 512 height 0
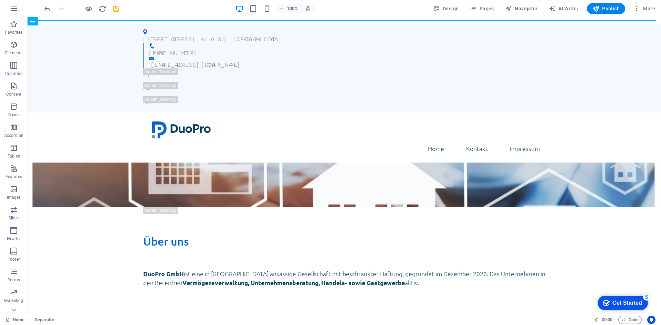
click at [186, 22] on div "Lerchenfelder Straße 32/8 , A-1080 Wien +43 (0) 1 942 5376 office@duopro.at Hom…" at bounding box center [344, 295] width 633 height 550
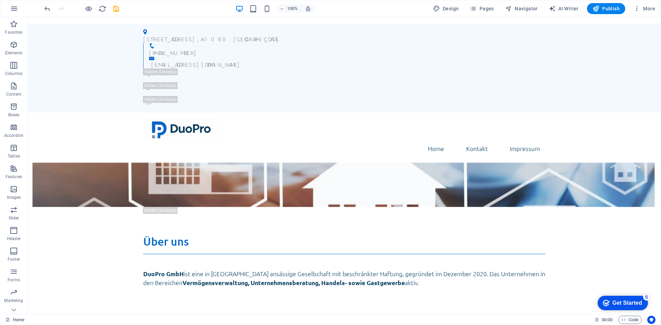
click at [186, 22] on div "Lerchenfelder Straße 32/8 , A-1080 Wien +43 (0) 1 942 5376 office@duopro.at Hom…" at bounding box center [344, 295] width 633 height 550
click at [187, 20] on div at bounding box center [344, 20] width 633 height 0
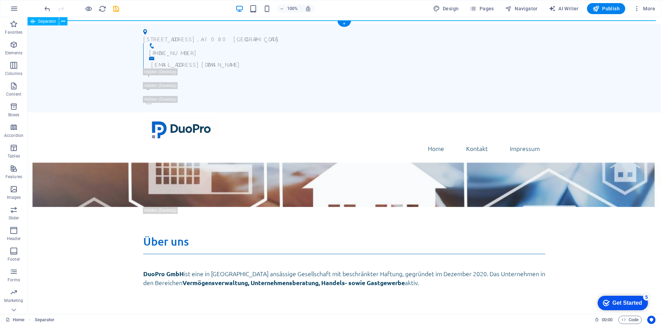
click at [187, 20] on div at bounding box center [344, 20] width 633 height 0
select select "px"
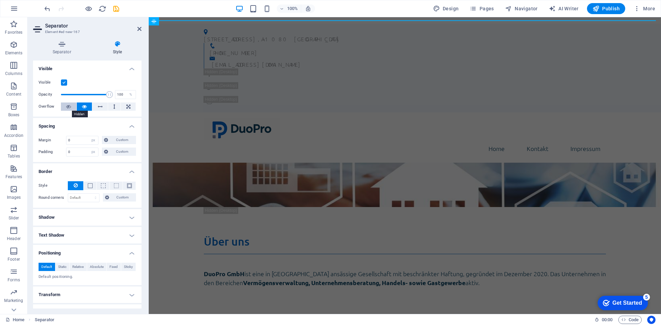
click at [72, 103] on button at bounding box center [68, 107] width 15 height 8
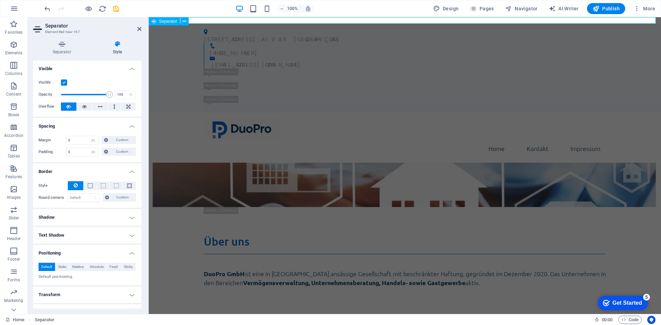
click at [199, 20] on div at bounding box center [405, 20] width 512 height 7
click at [130, 200] on span "Custom" at bounding box center [122, 197] width 23 height 8
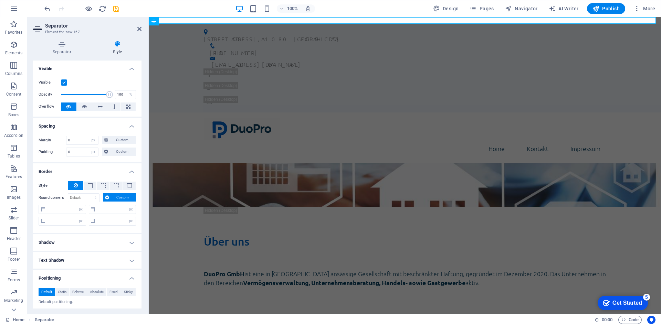
click at [130, 200] on span "Custom" at bounding box center [122, 197] width 23 height 8
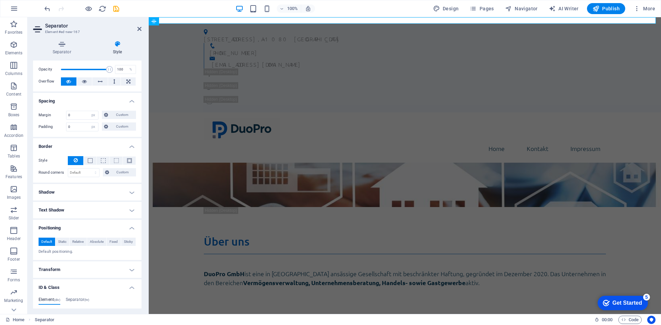
scroll to position [103, 0]
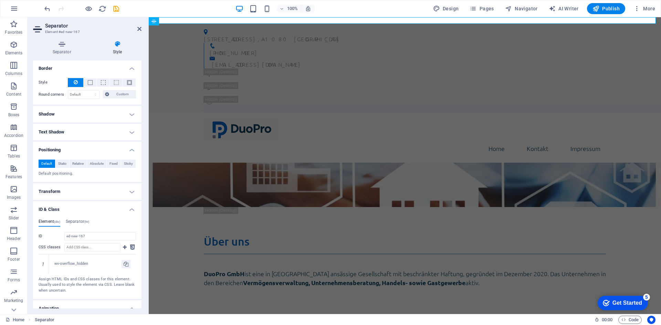
click at [75, 193] on h4 "Transform" at bounding box center [87, 191] width 108 height 17
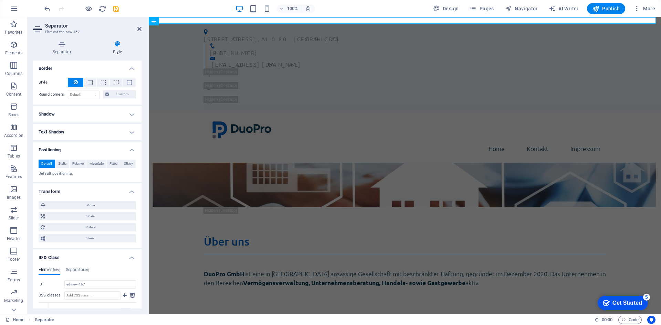
click at [75, 193] on h4 "Transform" at bounding box center [87, 189] width 108 height 12
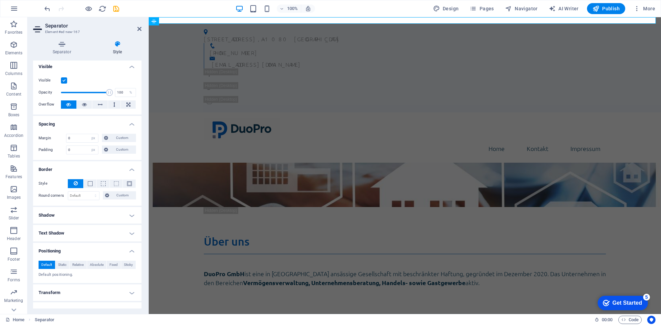
scroll to position [0, 0]
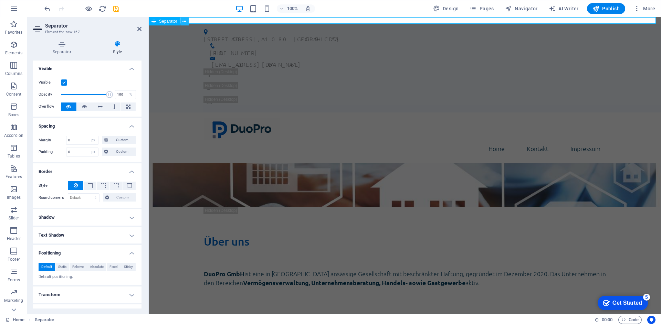
click at [182, 23] on button at bounding box center [184, 21] width 8 height 8
click at [202, 21] on div at bounding box center [405, 20] width 512 height 7
click at [169, 20] on span "Separator" at bounding box center [168, 21] width 18 height 4
click at [58, 43] on icon at bounding box center [61, 44] width 57 height 7
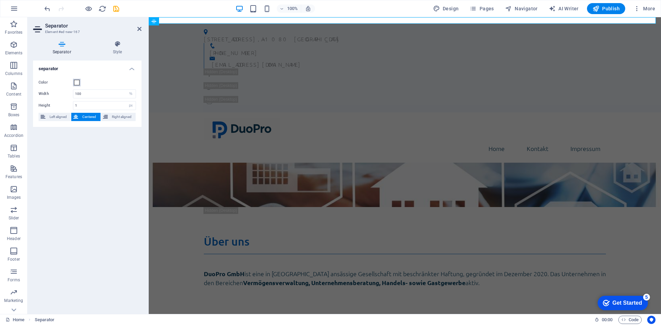
click at [78, 83] on span at bounding box center [77, 83] width 6 height 6
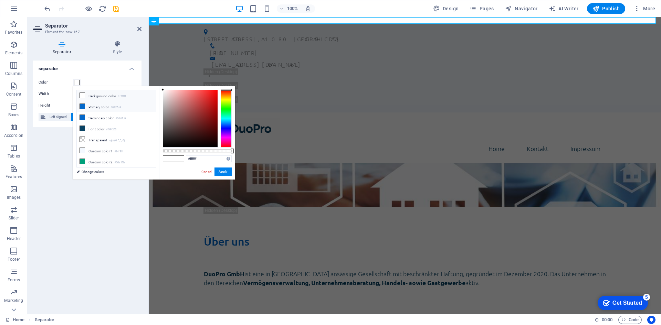
click at [88, 106] on li "Primary color #0367c9" at bounding box center [116, 106] width 79 height 11
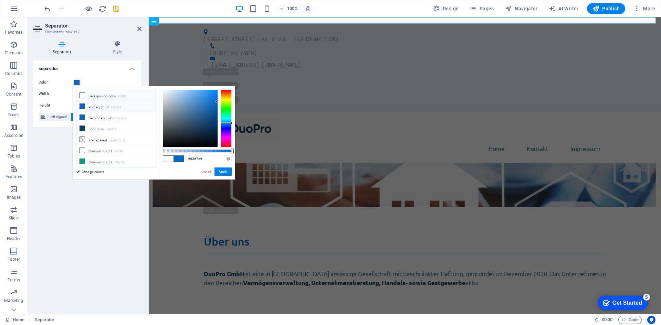
click at [81, 93] on icon at bounding box center [82, 95] width 5 height 5
type input "#ffffff"
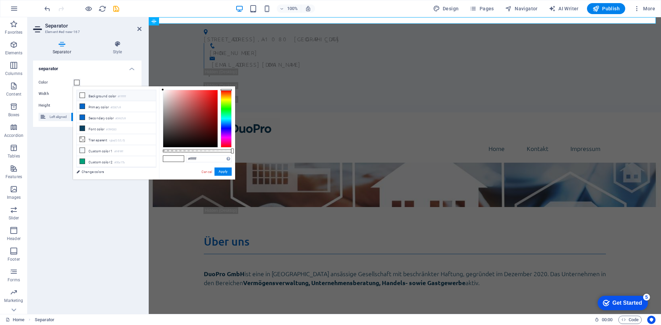
click at [50, 92] on label "Width" at bounding box center [56, 94] width 34 height 4
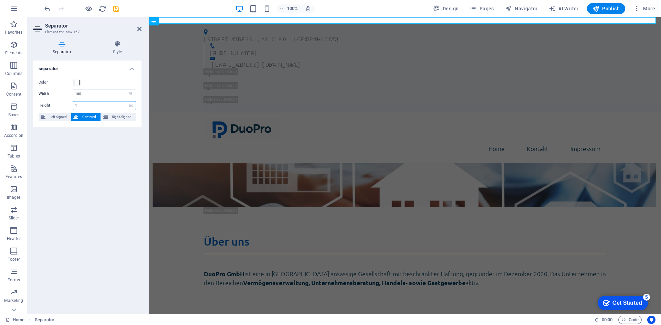
click at [81, 107] on input "1" at bounding box center [104, 106] width 62 height 8
click at [386, 19] on div at bounding box center [405, 20] width 512 height 7
click at [385, 21] on div at bounding box center [405, 20] width 512 height 7
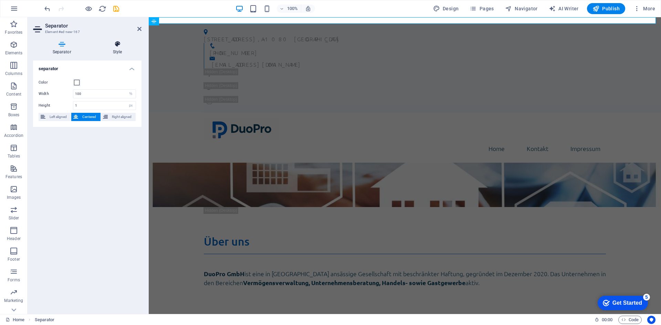
click at [114, 45] on icon at bounding box center [117, 44] width 48 height 7
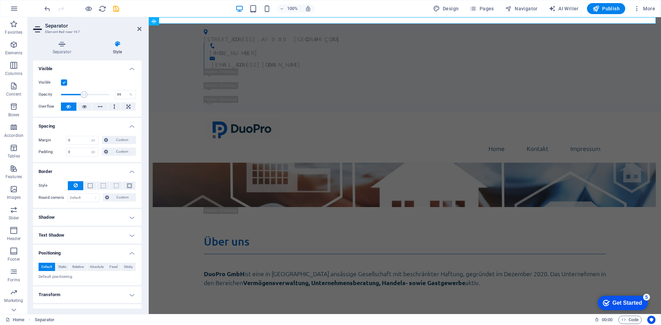
type input "100"
drag, startPoint x: 107, startPoint y: 96, endPoint x: 115, endPoint y: 93, distance: 8.2
click at [115, 93] on div "Opacity 100 %" at bounding box center [87, 94] width 97 height 10
click at [63, 81] on label at bounding box center [64, 82] width 6 height 6
click at [0, 0] on input "Visible" at bounding box center [0, 0] width 0 height 0
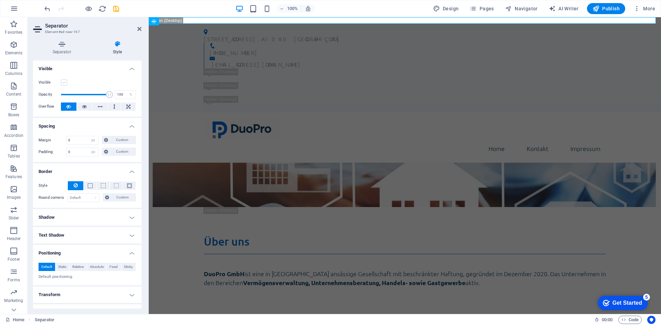
click at [63, 81] on label at bounding box center [64, 82] width 6 height 6
click at [0, 0] on input "Visible" at bounding box center [0, 0] width 0 height 0
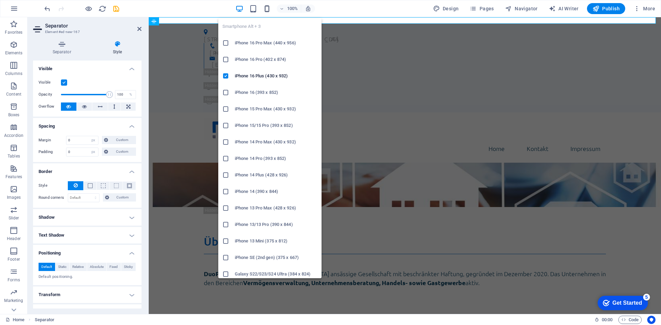
click at [0, 0] on icon "button" at bounding box center [0, 0] width 0 height 0
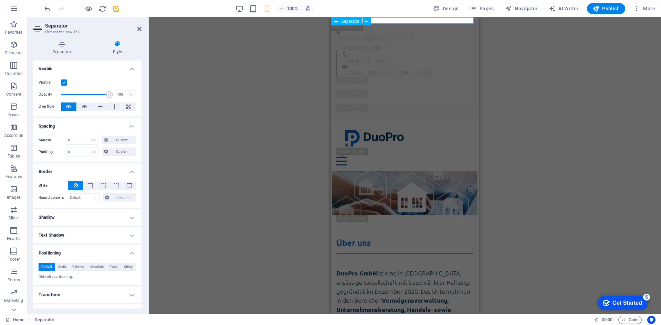
click at [407, 21] on div at bounding box center [405, 20] width 148 height 7
click at [78, 140] on input "0" at bounding box center [82, 140] width 32 height 8
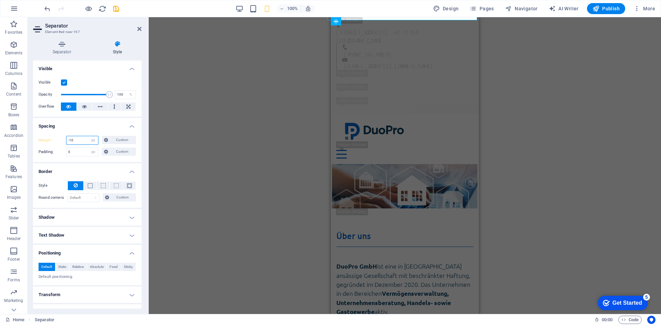
click at [84, 141] on input "-10" at bounding box center [82, 140] width 32 height 8
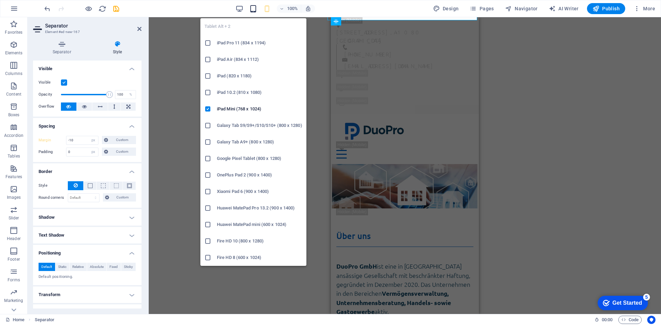
click at [252, 9] on icon "button" at bounding box center [253, 9] width 8 height 8
type input "0"
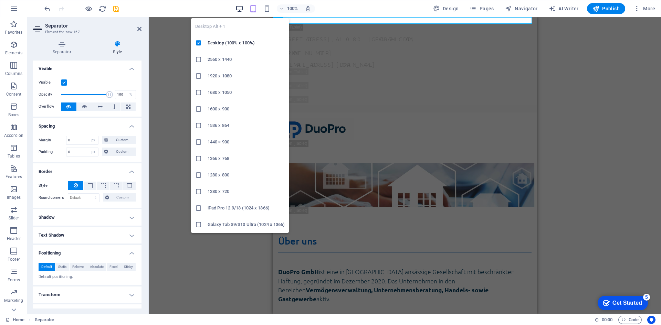
click at [241, 9] on icon "button" at bounding box center [239, 9] width 8 height 8
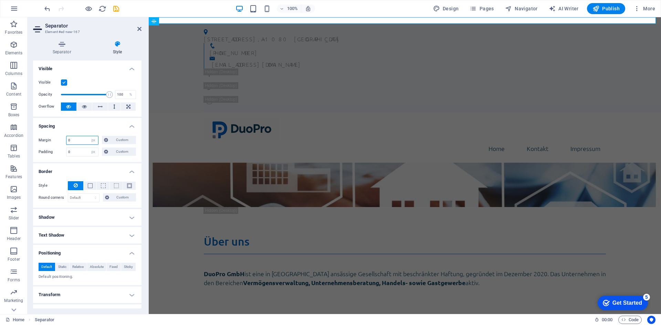
click at [73, 140] on input "0" at bounding box center [82, 140] width 32 height 8
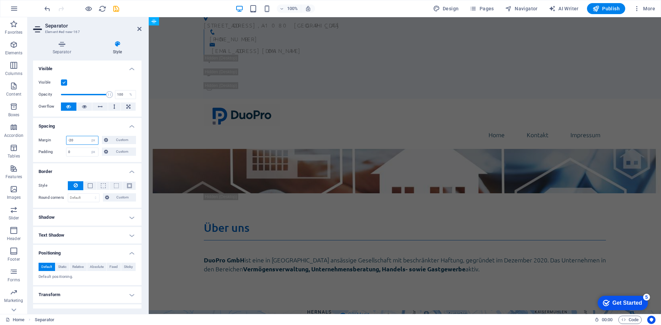
click at [76, 137] on input "-20" at bounding box center [82, 140] width 32 height 8
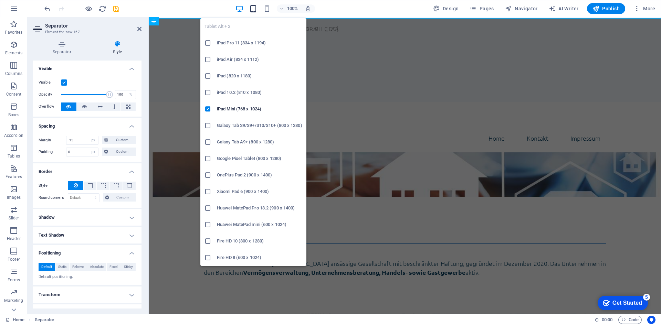
click at [256, 8] on icon "button" at bounding box center [253, 9] width 8 height 8
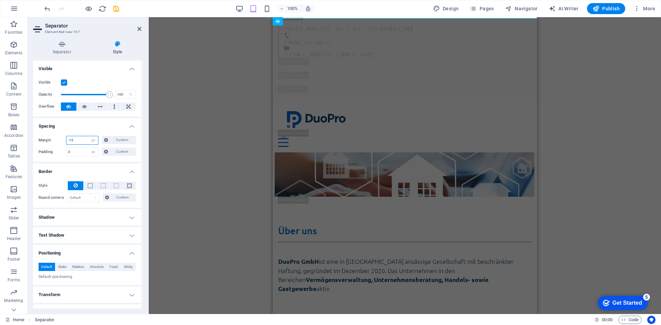
click at [72, 140] on input "-15" at bounding box center [82, 140] width 32 height 8
click at [0, 0] on icon "undo" at bounding box center [0, 0] width 0 height 0
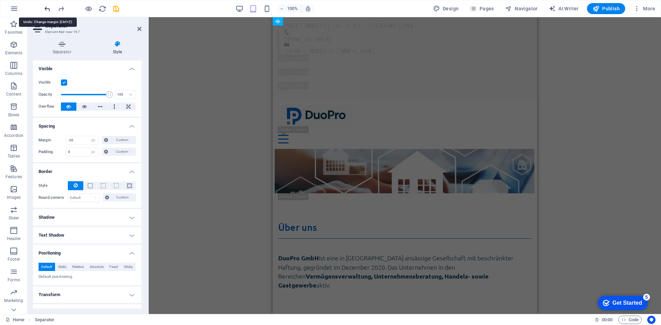
click at [0, 0] on icon "undo" at bounding box center [0, 0] width 0 height 0
type input "0"
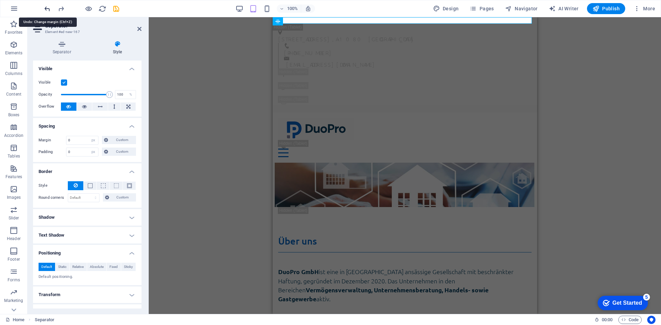
click at [0, 0] on icon "undo" at bounding box center [0, 0] width 0 height 0
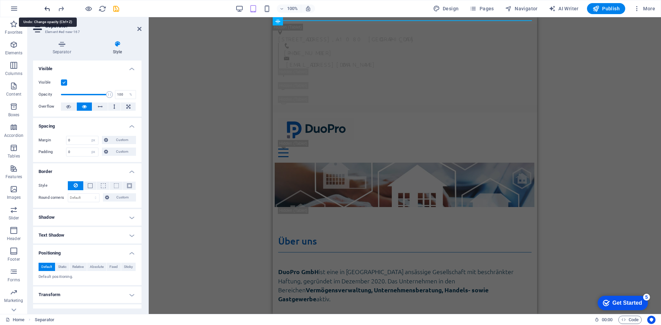
click at [0, 0] on icon "undo" at bounding box center [0, 0] width 0 height 0
click at [0, 0] on icon "redo" at bounding box center [0, 0] width 0 height 0
click at [0, 0] on icon "undo" at bounding box center [0, 0] width 0 height 0
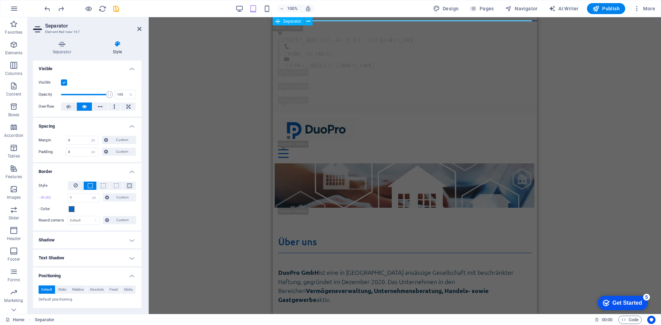
click at [342, 20] on div at bounding box center [405, 20] width 264 height 1
click at [326, 19] on html "Skip to main content Lerchenfelder Straße 32/8 , A-1080 Wien +43 (0) 1 942 5376…" at bounding box center [405, 303] width 264 height 573
click at [307, 23] on icon at bounding box center [308, 21] width 4 height 7
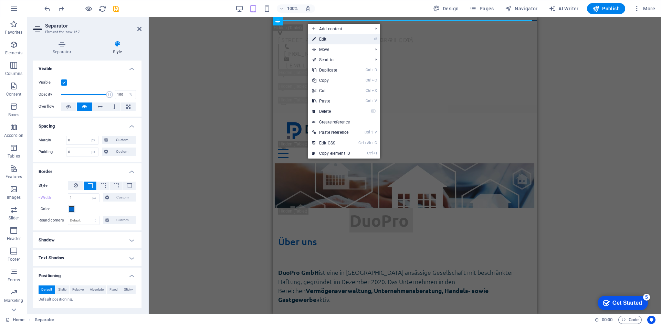
click at [318, 38] on link "⏎ Edit" at bounding box center [331, 39] width 46 height 10
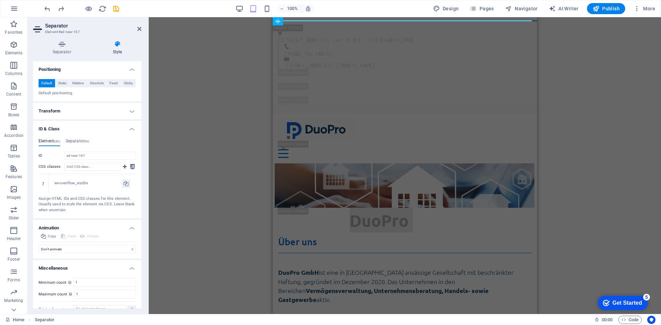
scroll to position [217, 0]
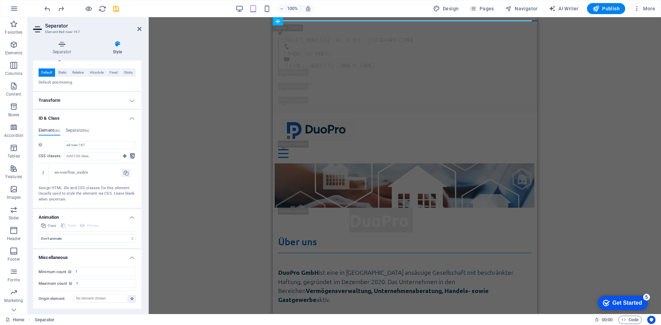
click at [366, 23] on div "Lerchenfelder Straße 32/8 , A-1080 Wien +43 (0) 1 942 5376 office@duopro.at Hom…" at bounding box center [405, 305] width 264 height 570
click at [370, 21] on div "Lerchenfelder Straße 32/8 , A-1080 Wien +43 (0) 1 942 5376 office@duopro.at Hom…" at bounding box center [405, 305] width 264 height 570
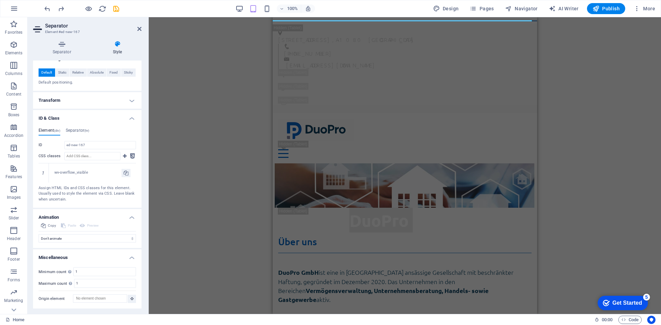
drag, startPoint x: 370, startPoint y: 21, endPoint x: 356, endPoint y: 21, distance: 13.4
click at [356, 21] on div "Lerchenfelder Straße 32/8 , A-1080 Wien +43 (0) 1 942 5376 office@duopro.at Hom…" at bounding box center [405, 305] width 264 height 570
click at [367, 20] on div at bounding box center [405, 20] width 264 height 1
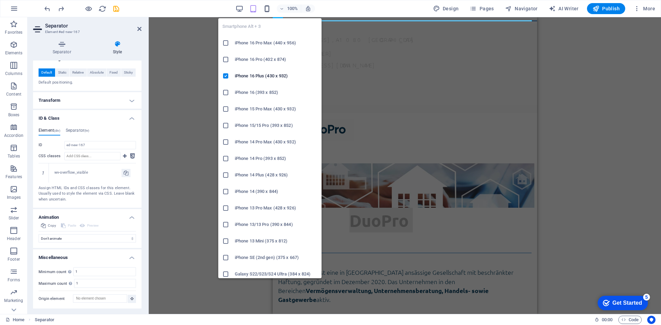
click at [0, 0] on icon "button" at bounding box center [0, 0] width 0 height 0
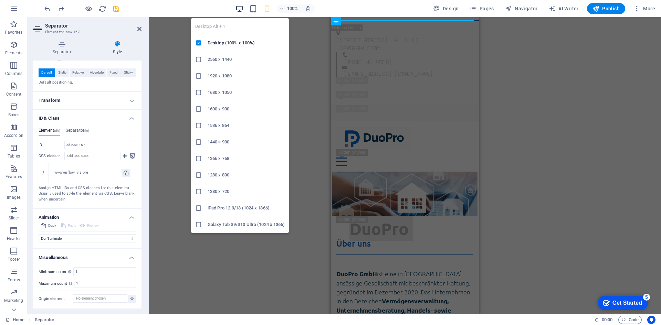
click at [243, 10] on icon "button" at bounding box center [239, 9] width 8 height 8
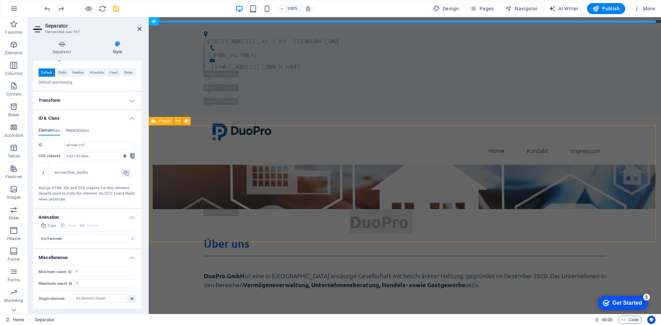
click at [180, 209] on div "Über uns DuoPro GmbH ist eine in Wien ansässige Gesellschaft mit beschränkter H…" at bounding box center [405, 267] width 512 height 117
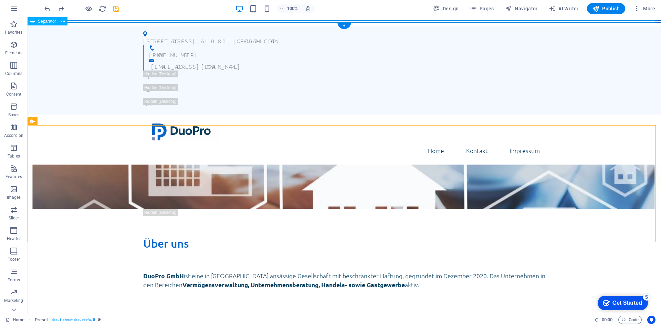
click at [122, 21] on div at bounding box center [344, 21] width 633 height 2
select select "px"
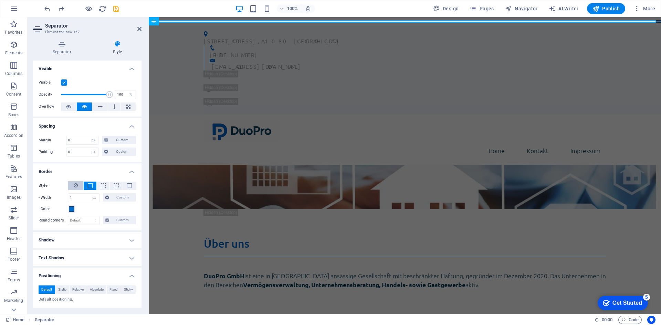
click at [73, 188] on button at bounding box center [75, 185] width 15 height 9
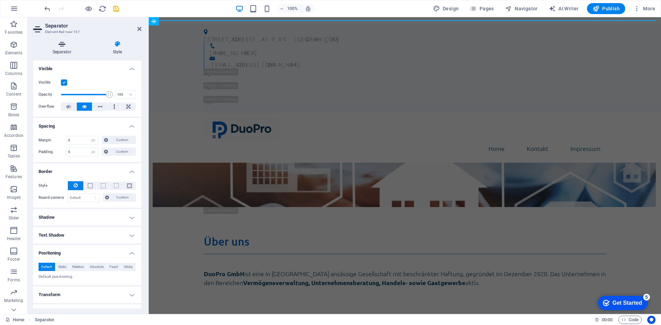
click at [68, 48] on h4 "Separator" at bounding box center [63, 48] width 60 height 14
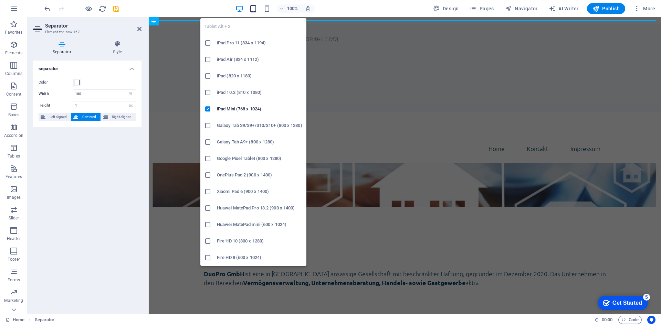
click at [253, 10] on icon "button" at bounding box center [253, 9] width 8 height 8
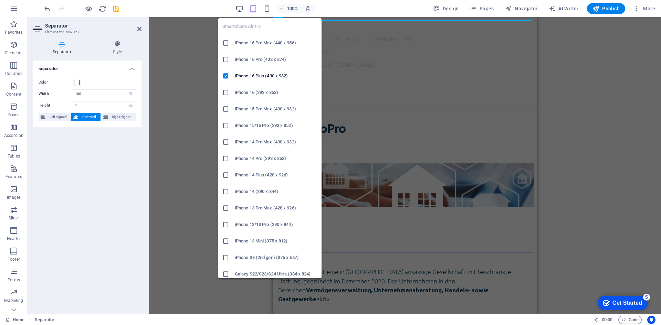
click at [267, 14] on div "Smartphone Alt + 3 iPhone 16 Pro Max (440 x 956) iPhone 16 Pro (402 x 874) iPho…" at bounding box center [269, 146] width 103 height 266
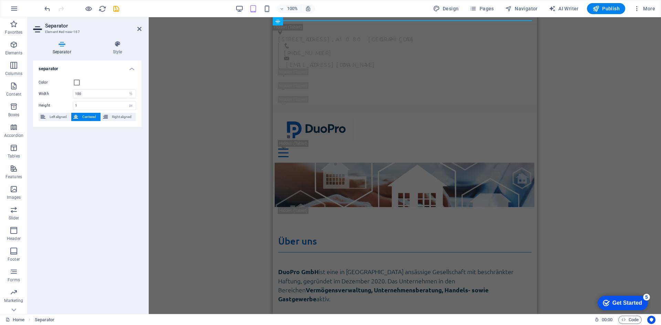
click at [0, 0] on div "100%" at bounding box center [0, 0] width 0 height 0
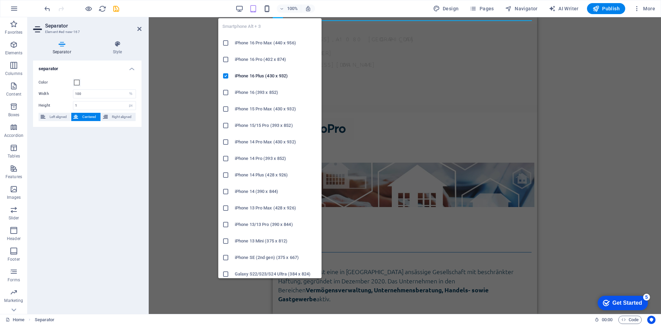
click at [0, 0] on icon "button" at bounding box center [0, 0] width 0 height 0
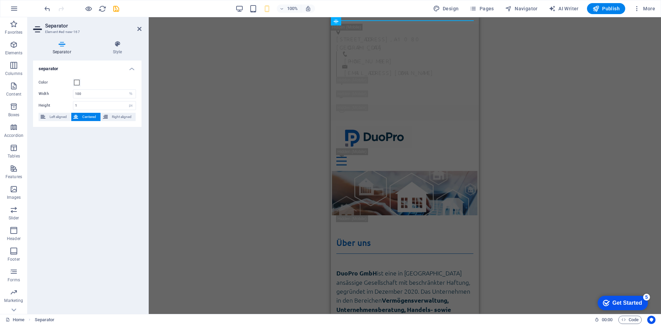
click at [0, 0] on div "100%" at bounding box center [0, 0] width 0 height 0
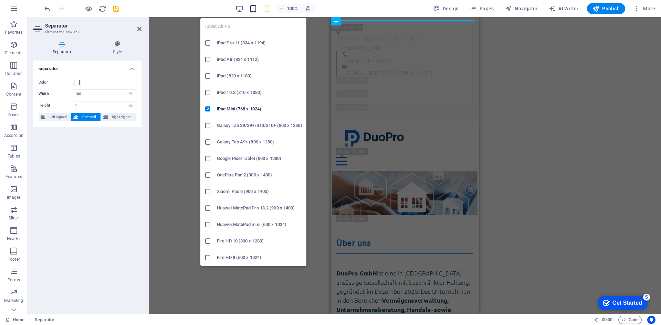
click at [253, 8] on icon "button" at bounding box center [253, 9] width 8 height 8
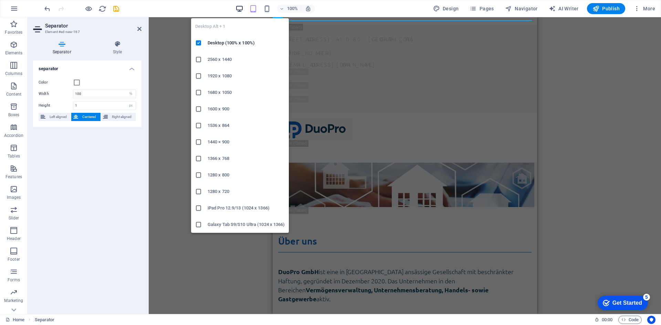
click at [240, 5] on icon "button" at bounding box center [239, 9] width 8 height 8
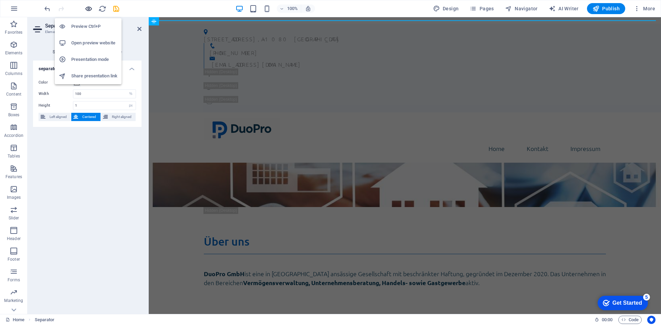
click at [0, 0] on icon "button" at bounding box center [0, 0] width 0 height 0
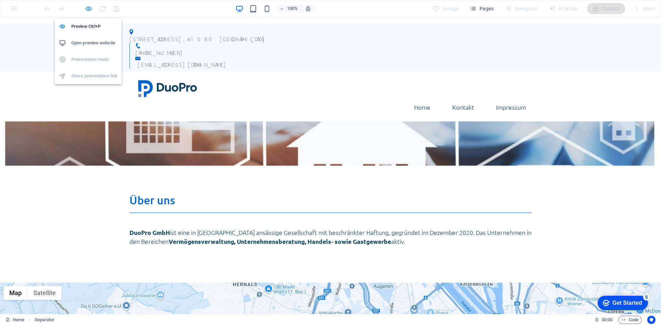
click at [0, 0] on icon "button" at bounding box center [0, 0] width 0 height 0
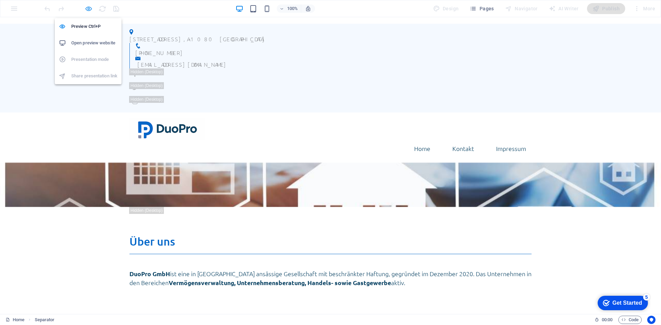
select select "%"
select select "px"
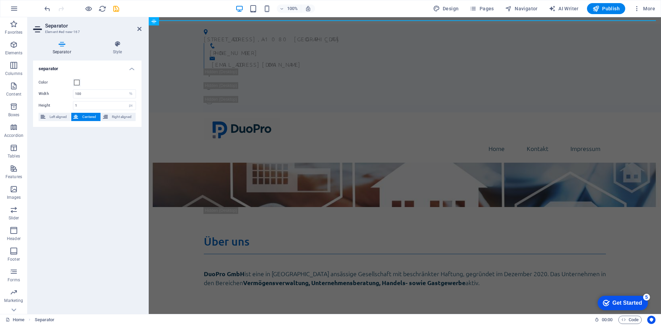
click at [244, 20] on html "Skip to main content Lerchenfelder Straße 32/8 , A-1080 Wien +43 (0) 1 942 5376…" at bounding box center [405, 293] width 512 height 553
click at [21, 43] on span "Elements" at bounding box center [14, 49] width 28 height 17
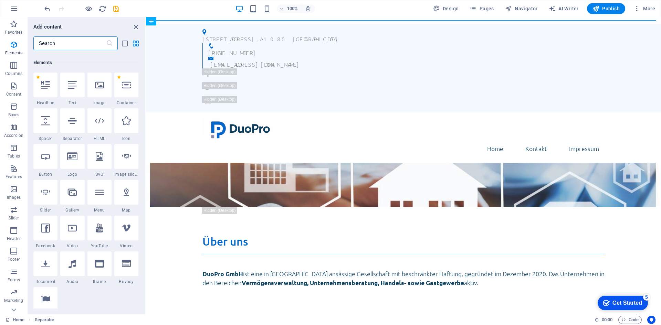
scroll to position [73, 0]
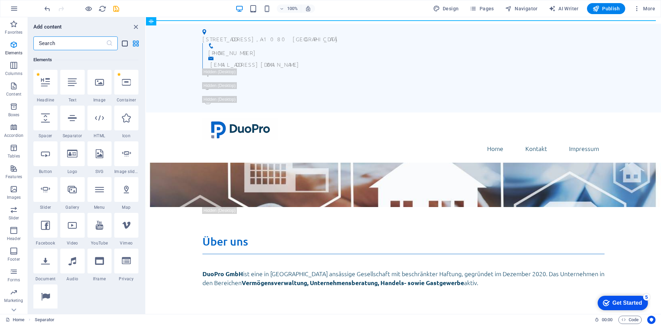
click at [123, 44] on icon "list-view" at bounding box center [125, 44] width 8 height 8
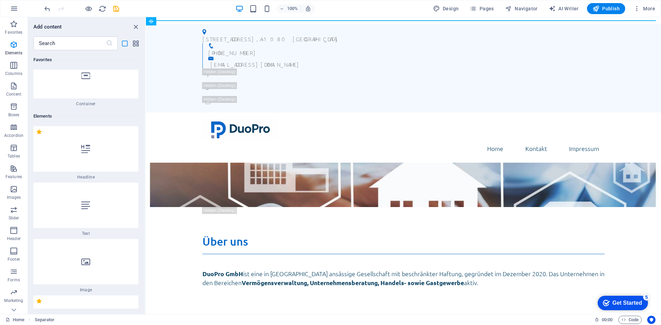
scroll to position [130, 0]
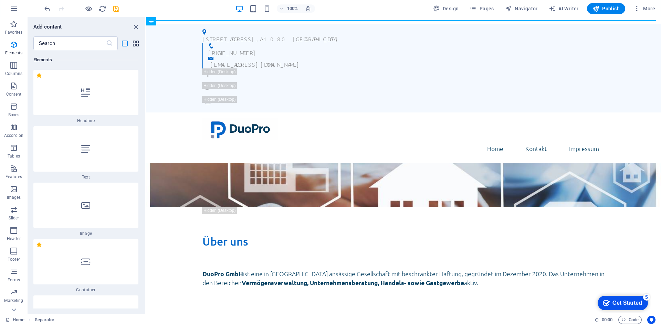
click at [139, 44] on icon "grid-view" at bounding box center [136, 44] width 8 height 8
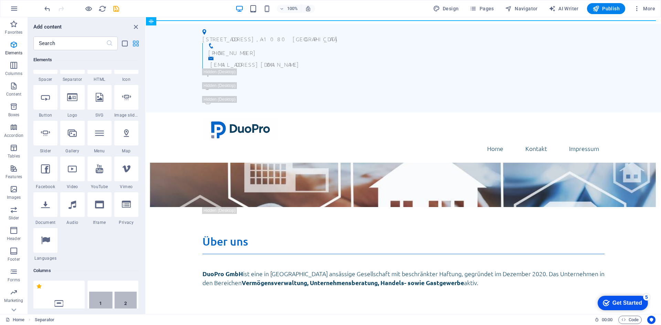
scroll to position [73, 0]
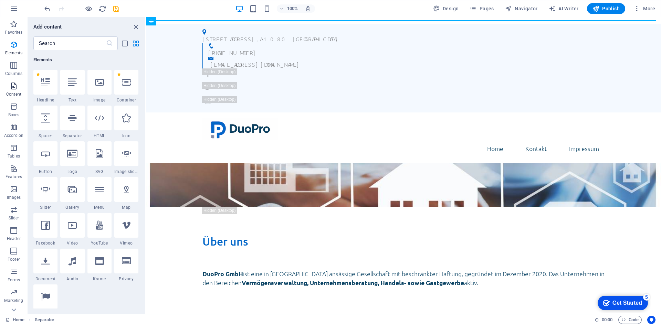
click at [20, 95] on p "Content" at bounding box center [13, 95] width 15 height 6
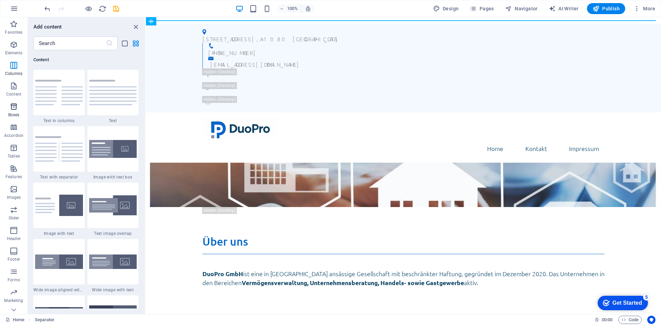
click at [17, 110] on icon "button" at bounding box center [14, 107] width 8 height 8
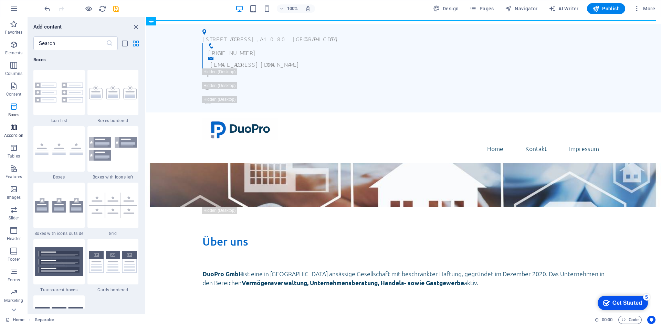
click at [16, 129] on icon "button" at bounding box center [14, 127] width 8 height 8
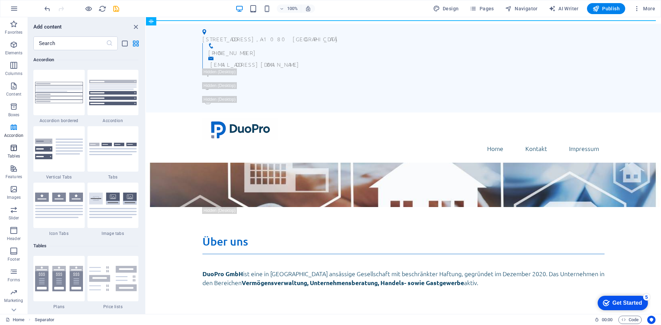
click at [18, 148] on icon "button" at bounding box center [14, 148] width 8 height 8
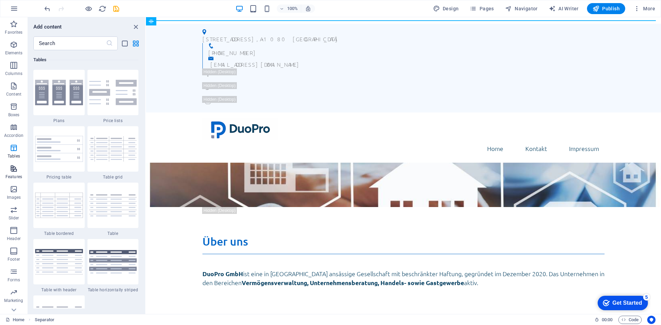
click at [15, 166] on icon "button" at bounding box center [14, 168] width 8 height 8
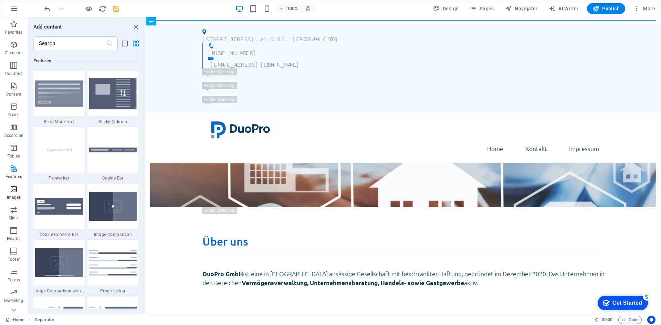
scroll to position [2682, 0]
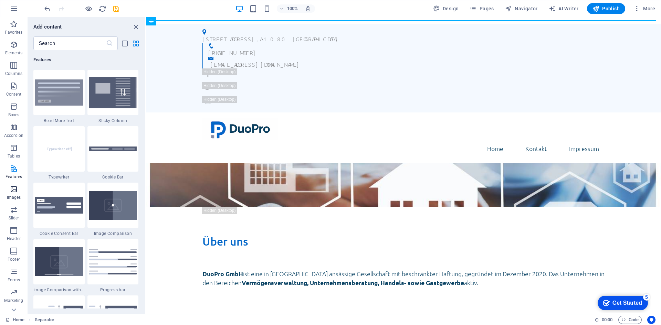
click at [17, 197] on p "Images" at bounding box center [14, 198] width 14 height 6
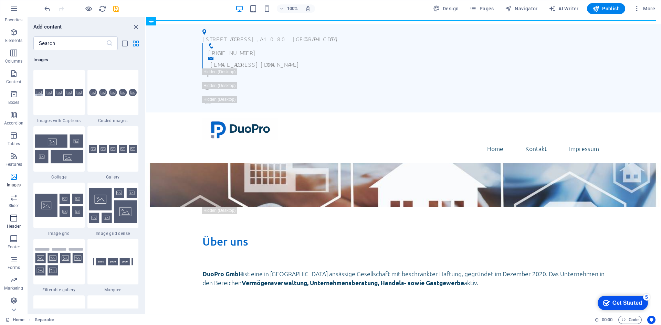
scroll to position [13, 0]
click at [18, 222] on icon "button" at bounding box center [14, 218] width 8 height 8
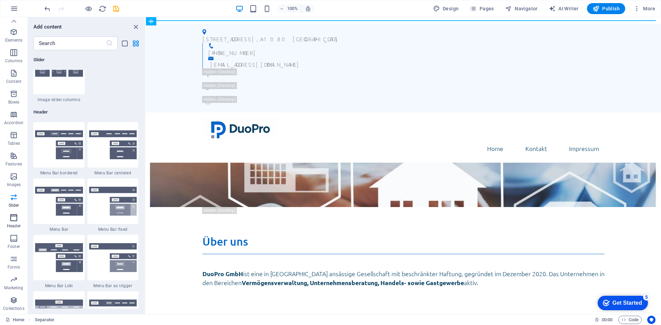
scroll to position [4144, 0]
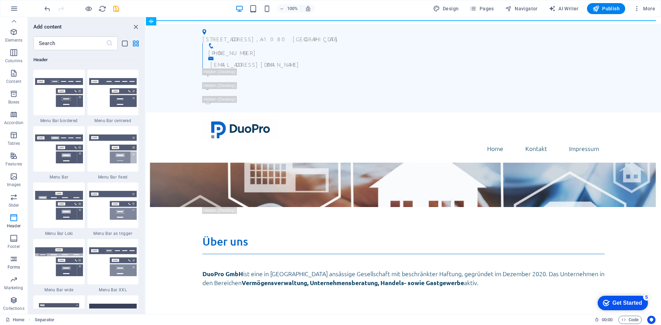
click at [16, 266] on p "Forms" at bounding box center [14, 268] width 12 height 6
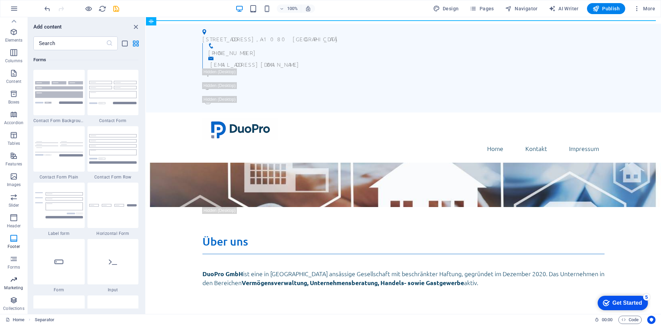
click at [17, 277] on icon "button" at bounding box center [14, 280] width 8 height 8
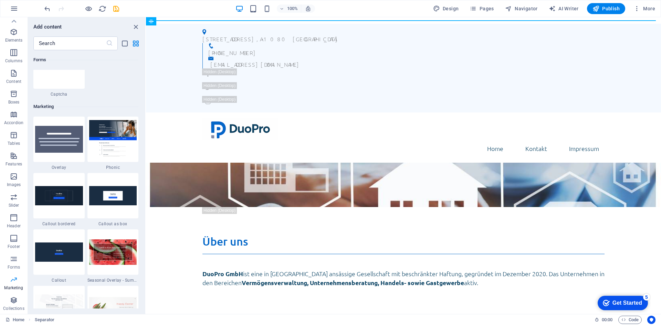
scroll to position [5605, 0]
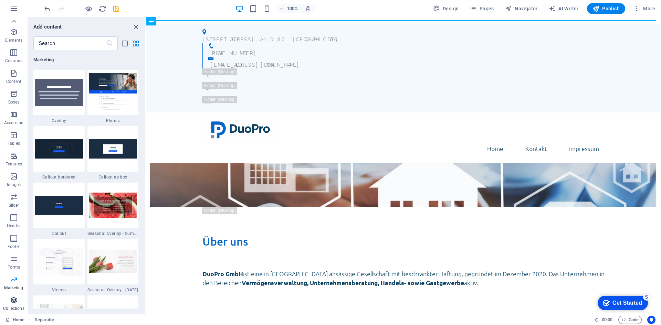
click at [18, 300] on span "Collections" at bounding box center [14, 304] width 28 height 17
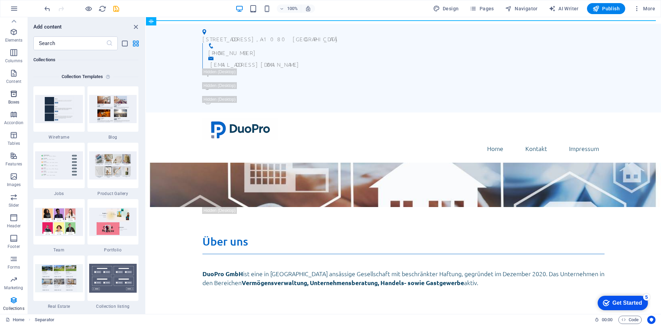
scroll to position [0, 0]
click at [20, 46] on span "Elements" at bounding box center [14, 49] width 28 height 17
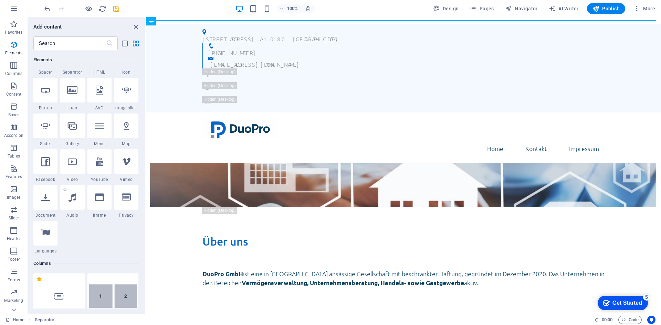
scroll to position [142, 0]
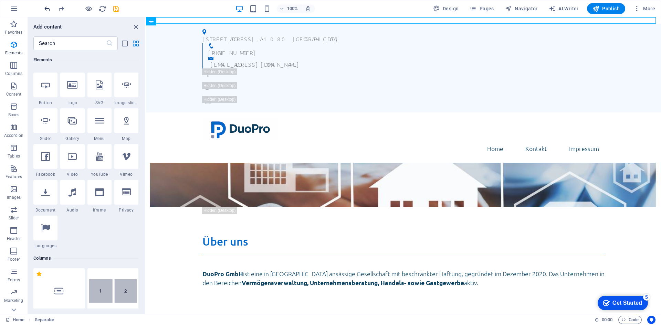
click at [0, 0] on icon "undo" at bounding box center [0, 0] width 0 height 0
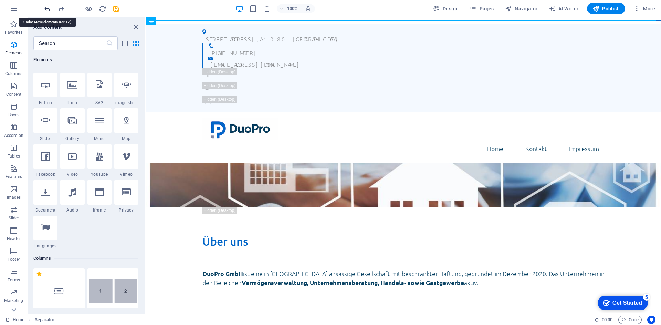
click at [0, 0] on icon "undo" at bounding box center [0, 0] width 0 height 0
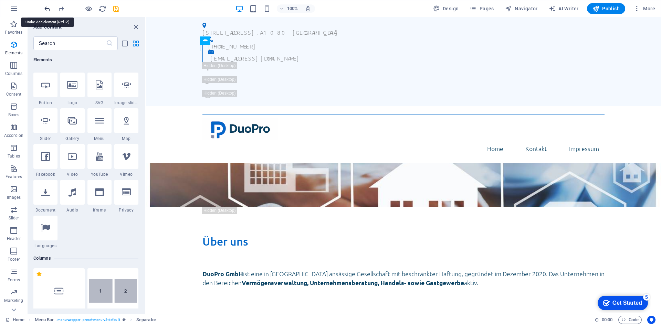
click at [0, 0] on icon "undo" at bounding box center [0, 0] width 0 height 0
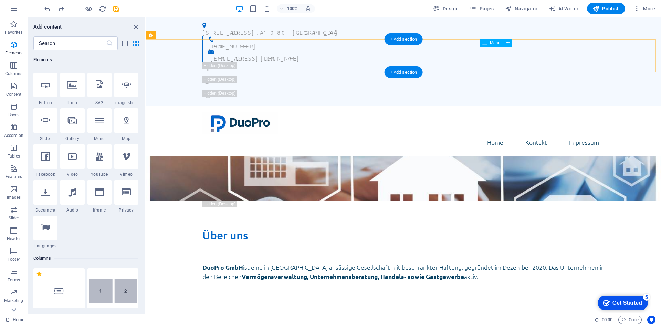
click at [487, 134] on nav "Home Kontakt Impressum" at bounding box center [403, 142] width 402 height 17
click at [485, 134] on nav "Home Kontakt Impressum" at bounding box center [403, 142] width 402 height 17
select select "1"
select select
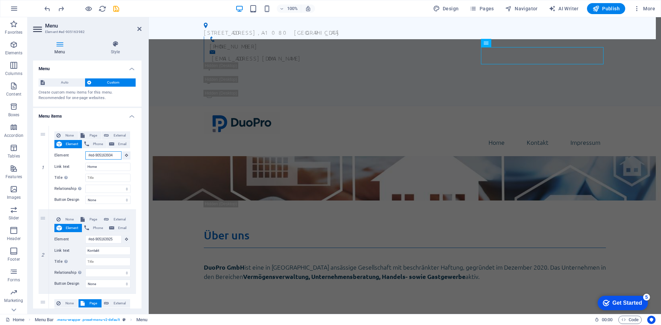
scroll to position [0, 1]
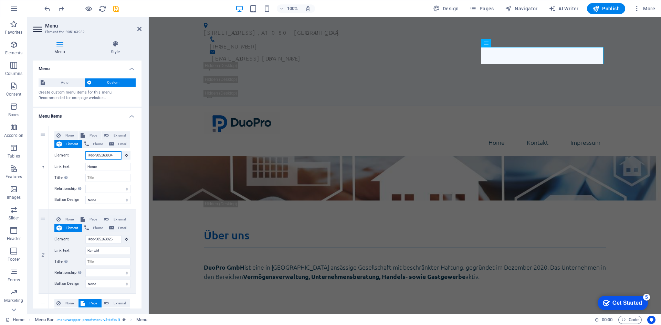
drag, startPoint x: 90, startPoint y: 156, endPoint x: 139, endPoint y: 158, distance: 49.2
click at [139, 158] on div "1 None Page External Element Phone Email Page Home /impressum Element #ed-90516…" at bounding box center [87, 256] width 108 height 273
type input "#"
select select
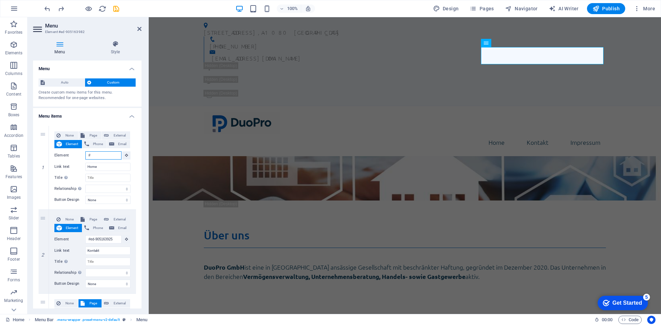
select select
type input "#"
click at [88, 176] on input "Title Additional link description, should not be the same as the link text. The…" at bounding box center [107, 178] width 45 height 8
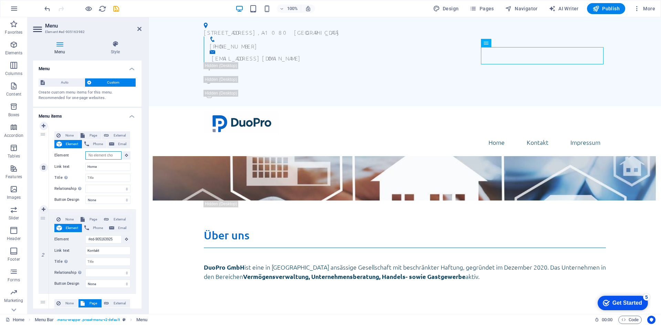
click at [100, 157] on input "Element" at bounding box center [103, 155] width 36 height 8
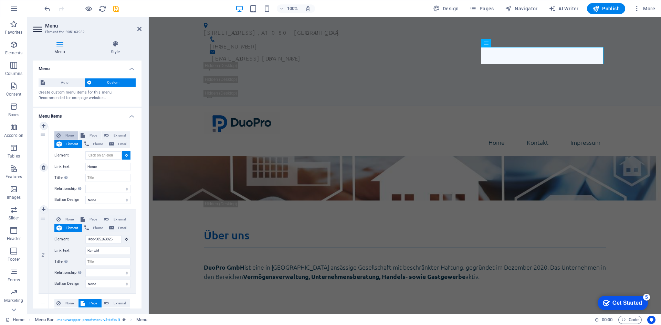
click at [69, 136] on span "None" at bounding box center [69, 135] width 13 height 8
select select
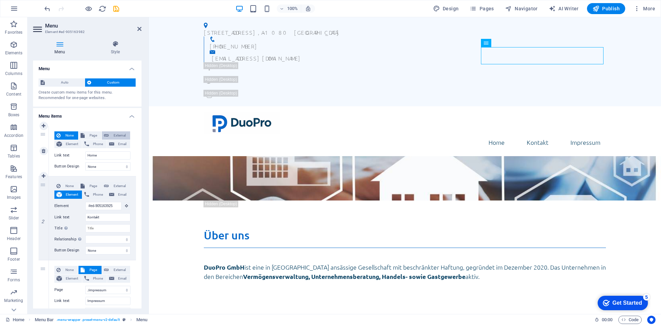
click at [111, 135] on span "External" at bounding box center [119, 135] width 17 height 8
select select "blank"
select select
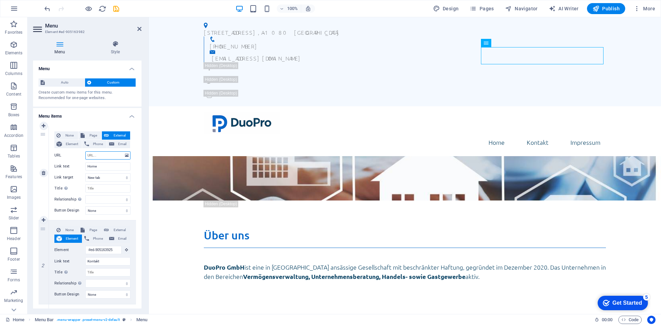
type input "#"
select select
type input "#"
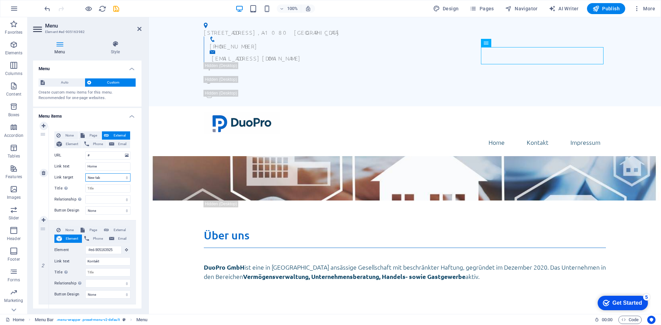
click at [104, 179] on select "New tab Same tab Overlay" at bounding box center [107, 177] width 45 height 8
select select
click at [85, 173] on select "New tab Same tab Overlay" at bounding box center [107, 177] width 45 height 8
select select
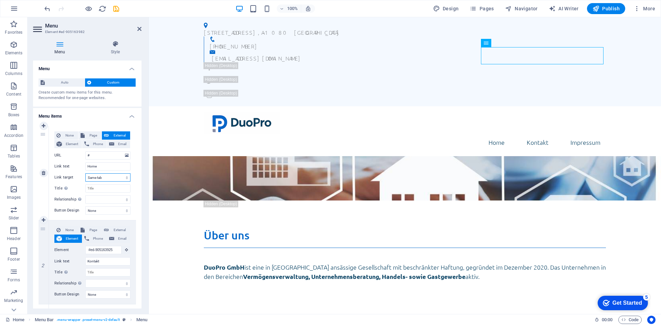
select select
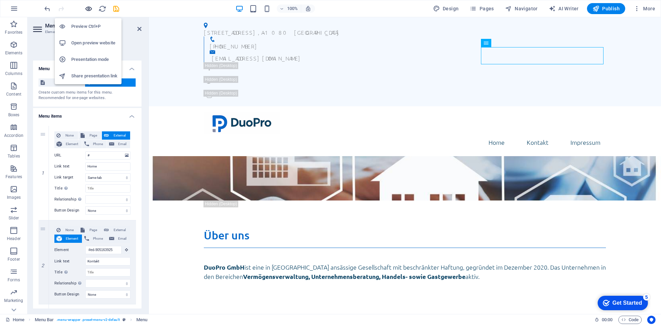
click at [0, 0] on icon "button" at bounding box center [0, 0] width 0 height 0
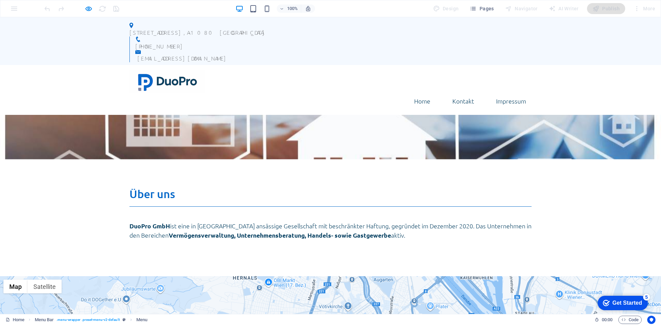
click at [460, 93] on link "Kontakt" at bounding box center [463, 101] width 33 height 17
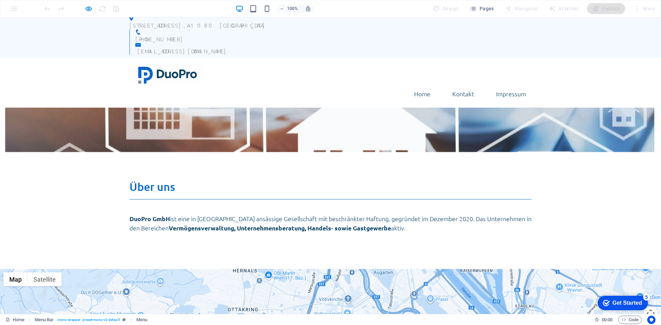
scroll to position [6, 0]
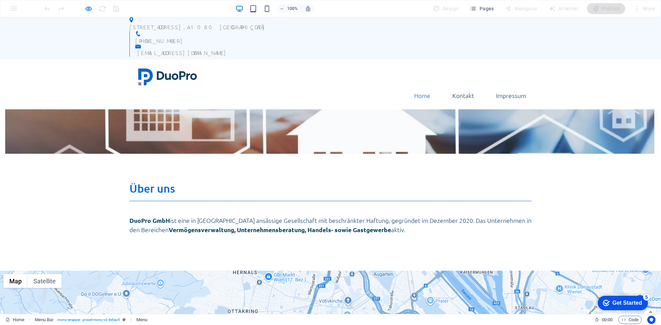
click at [423, 87] on link "Home" at bounding box center [421, 95] width 27 height 17
click at [452, 87] on link "Kontakt" at bounding box center [463, 95] width 33 height 17
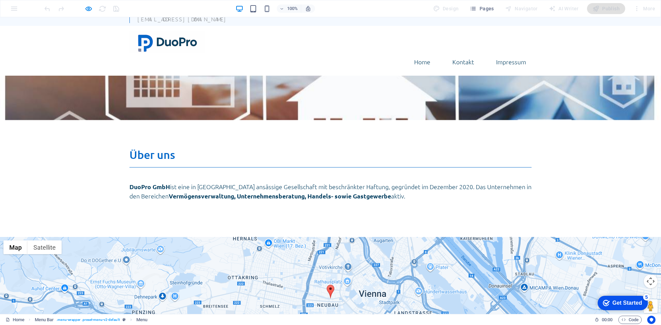
scroll to position [40, 0]
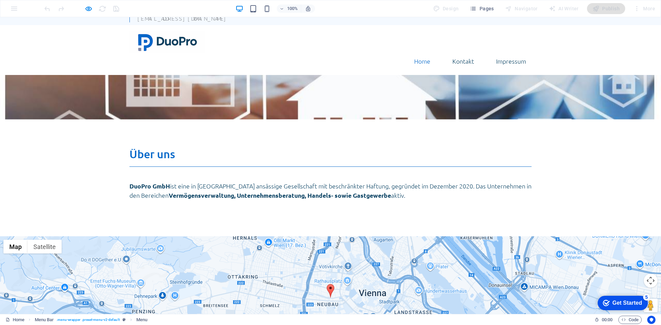
click at [411, 53] on link "Home" at bounding box center [421, 61] width 27 height 17
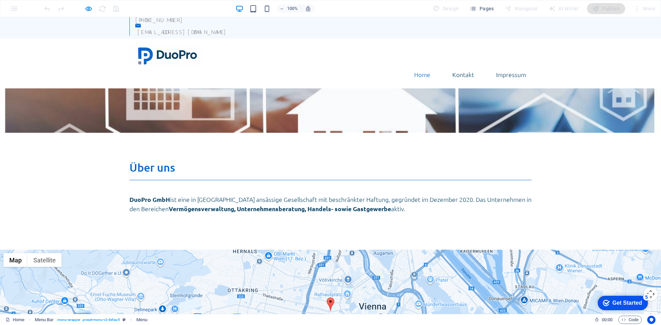
scroll to position [0, 0]
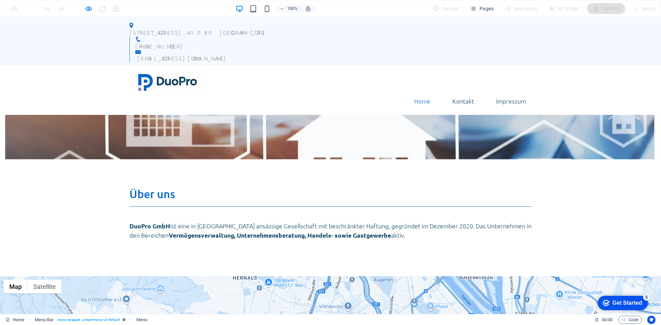
click at [418, 93] on link "Home" at bounding box center [421, 101] width 27 height 17
click at [419, 93] on link "Home" at bounding box center [421, 101] width 27 height 17
click at [0, 0] on icon "button" at bounding box center [0, 0] width 0 height 0
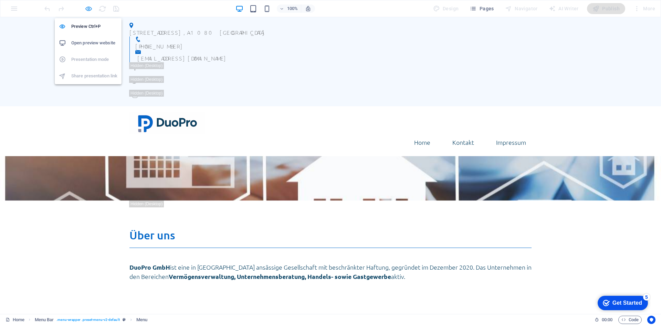
select select
select select "1"
select select
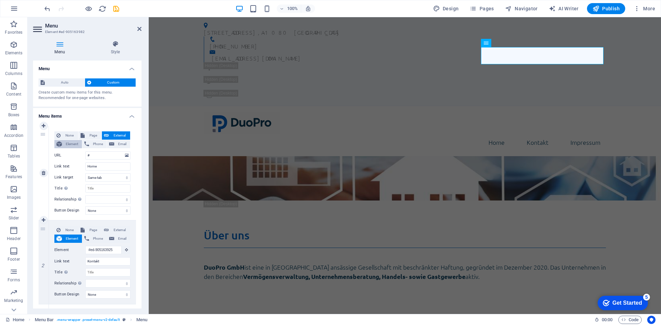
click at [73, 143] on span "Element" at bounding box center [72, 144] width 16 height 8
select select
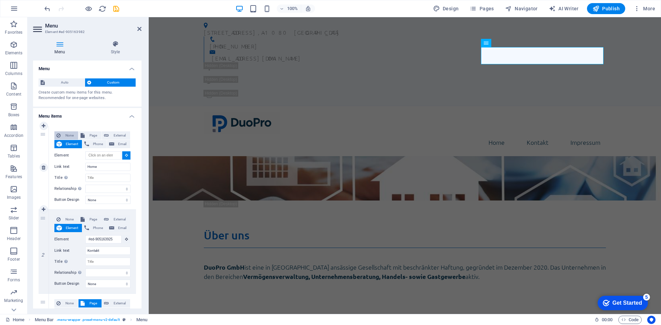
click at [74, 135] on span "None" at bounding box center [69, 135] width 13 height 8
select select
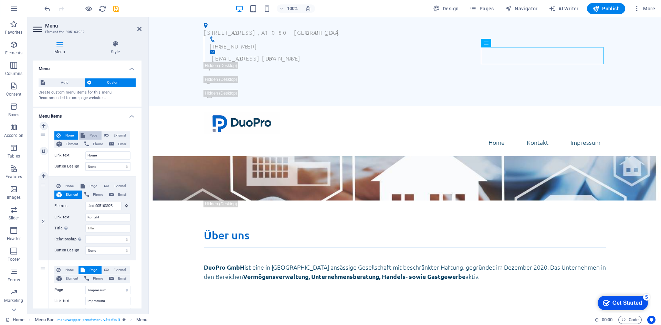
click at [90, 135] on span "Page" at bounding box center [93, 135] width 13 height 8
select select
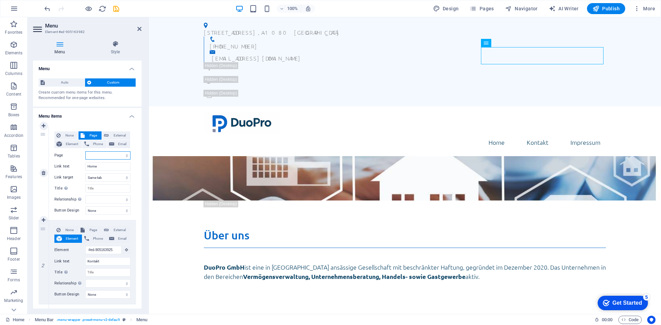
click at [104, 154] on select "Home /impressum" at bounding box center [107, 155] width 45 height 8
click at [104, 156] on select "Home /impressum" at bounding box center [107, 155] width 45 height 8
click at [109, 137] on button "External" at bounding box center [116, 135] width 28 height 8
select select "blank"
select select
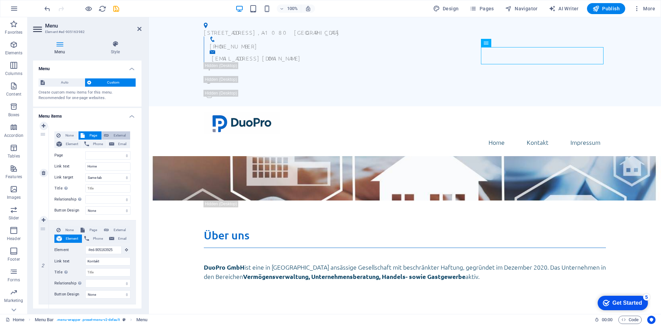
select select
click at [102, 155] on input "#" at bounding box center [107, 155] width 45 height 8
click at [114, 180] on select "New tab Same tab Overlay" at bounding box center [107, 177] width 45 height 8
select select
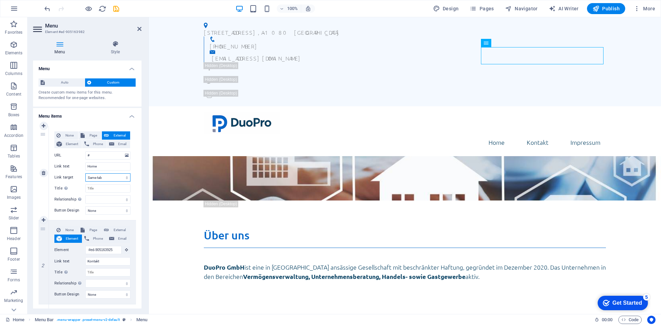
click at [85, 173] on select "New tab Same tab Overlay" at bounding box center [107, 177] width 45 height 8
select select
click at [604, 7] on span "Publish" at bounding box center [605, 8] width 27 height 7
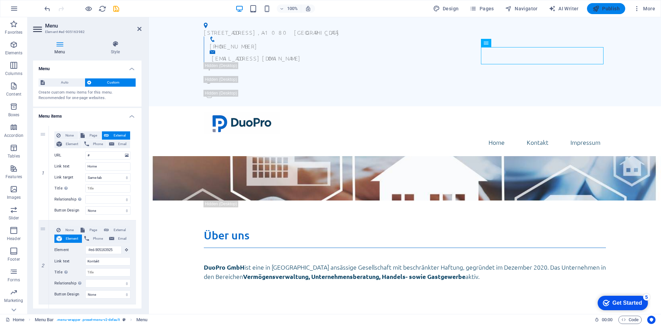
select select
select select "1"
select select
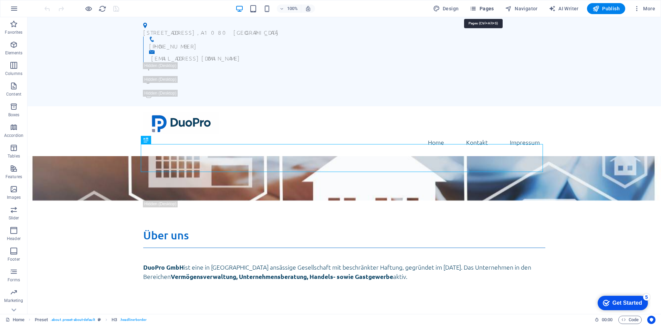
drag, startPoint x: 0, startPoint y: 0, endPoint x: 496, endPoint y: 8, distance: 496.3
click at [0, 0] on button "Pages" at bounding box center [0, 0] width 0 height 0
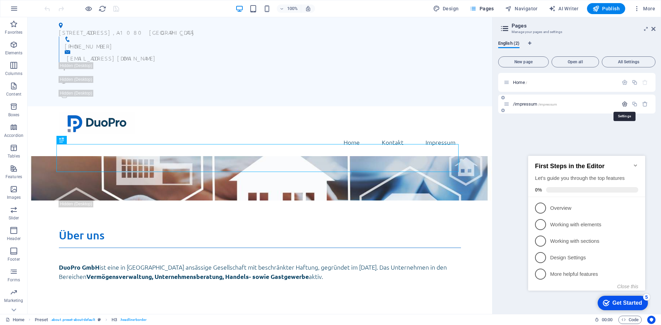
click at [627, 105] on icon "button" at bounding box center [624, 104] width 6 height 6
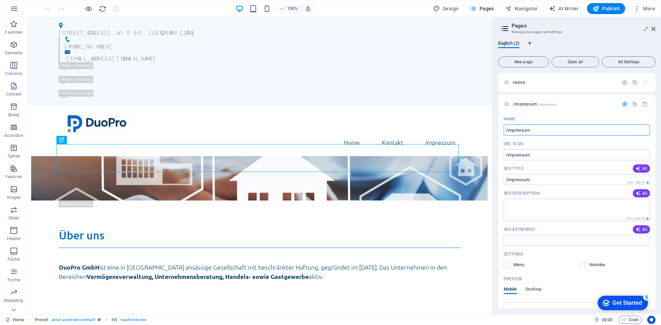
drag, startPoint x: 536, startPoint y: 148, endPoint x: 474, endPoint y: 129, distance: 64.6
click at [512, 128] on input "/impressum" at bounding box center [576, 130] width 146 height 11
type input "Impressum"
click at [512, 128] on input "Impressum" at bounding box center [576, 130] width 146 height 11
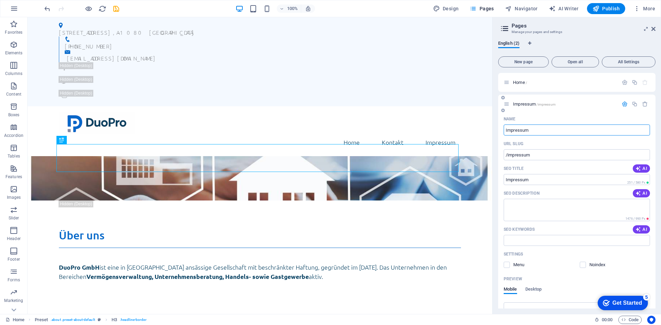
click at [512, 128] on input "Impressum" at bounding box center [576, 130] width 146 height 11
type input "Impressum"
click at [0, 0] on icon "button" at bounding box center [0, 0] width 0 height 0
